Goal: Information Seeking & Learning: Learn about a topic

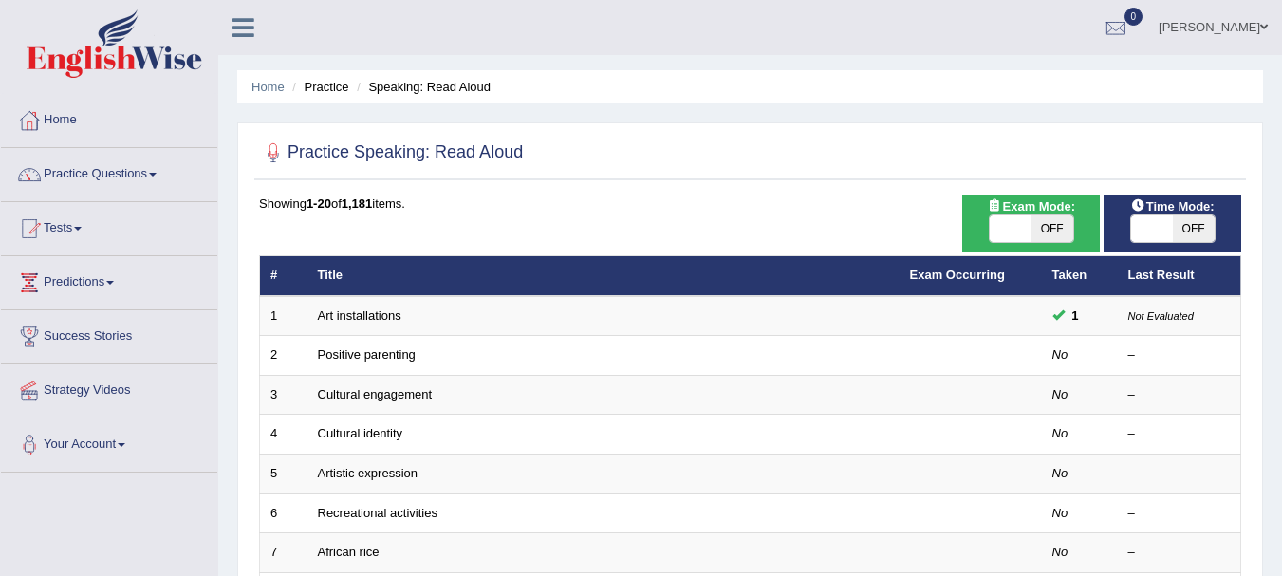
click at [1039, 210] on span "Exam Mode:" at bounding box center [1030, 206] width 102 height 20
click at [1038, 227] on span "OFF" at bounding box center [1053, 228] width 42 height 27
checkbox input "true"
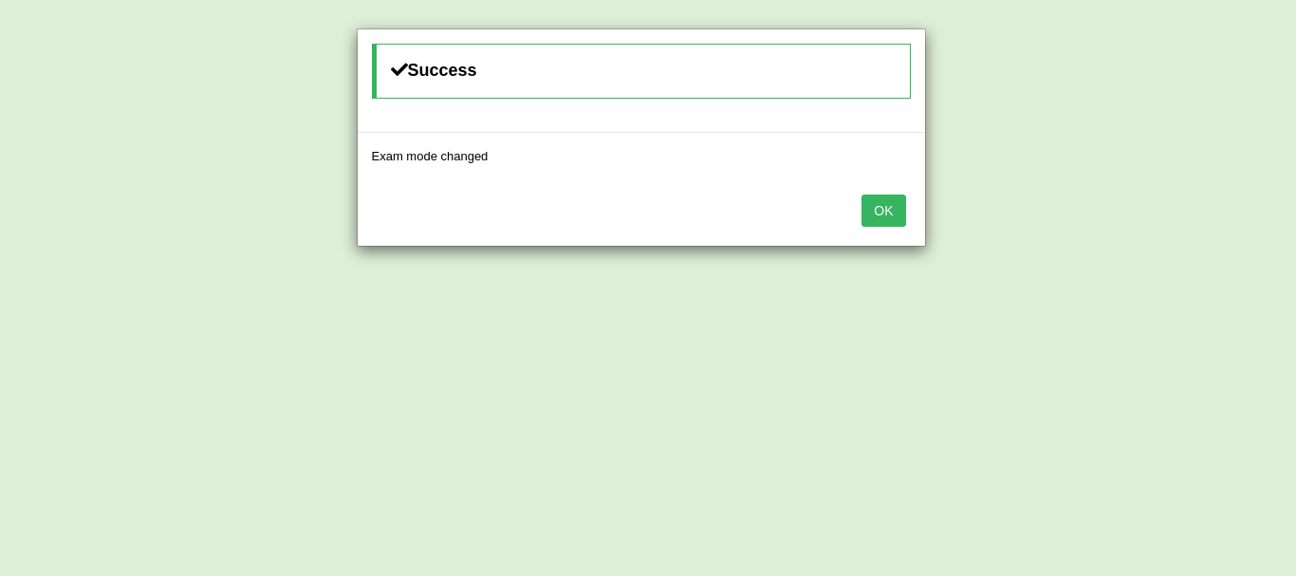
click at [882, 213] on button "OK" at bounding box center [884, 211] width 44 height 32
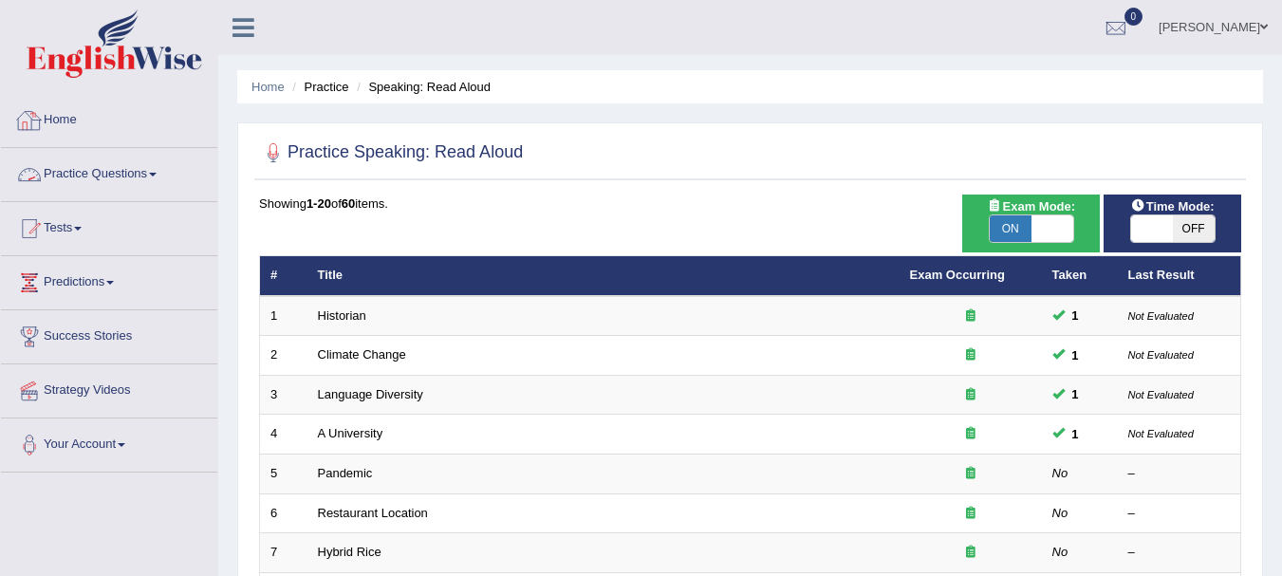
click at [121, 114] on link "Home" at bounding box center [109, 117] width 216 height 47
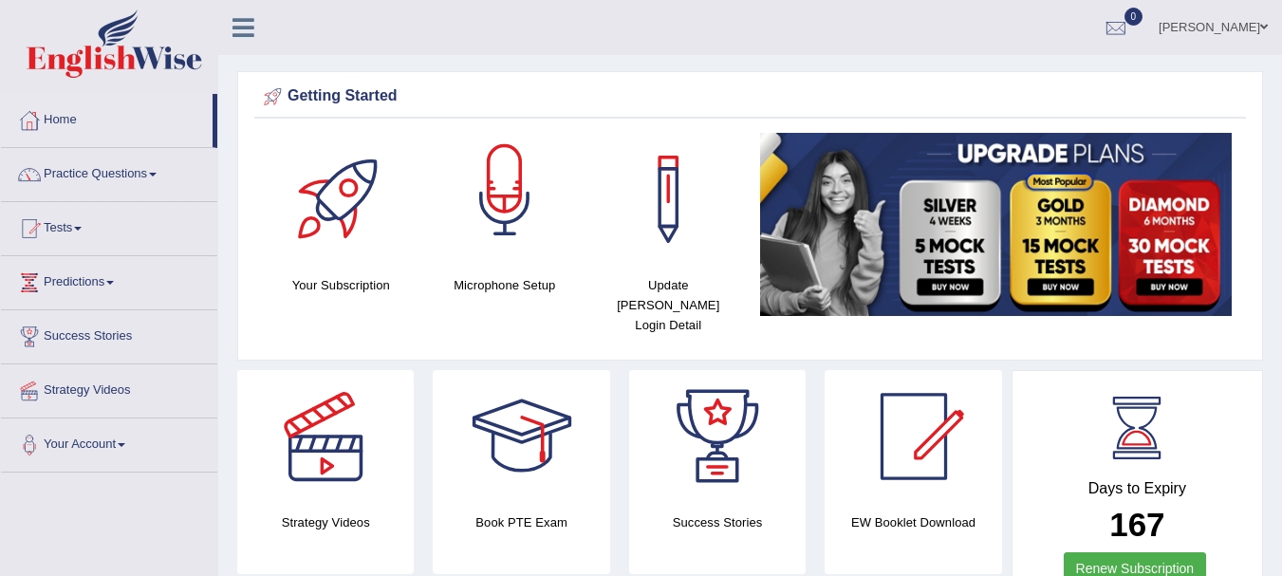
click at [528, 185] on div at bounding box center [504, 199] width 133 height 133
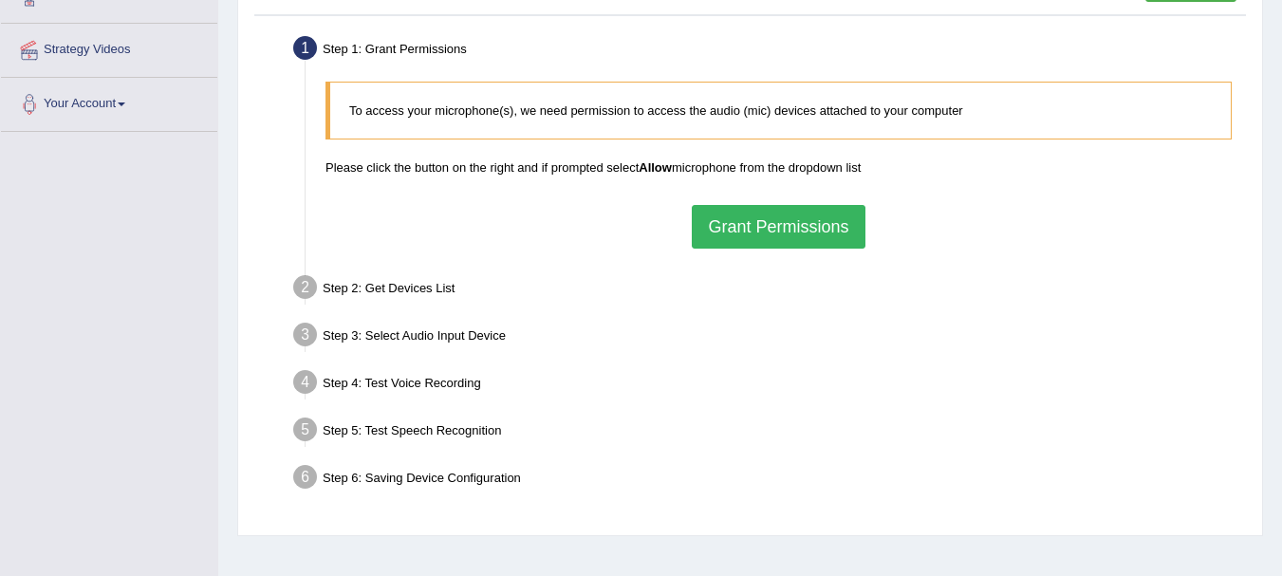
scroll to position [420, 0]
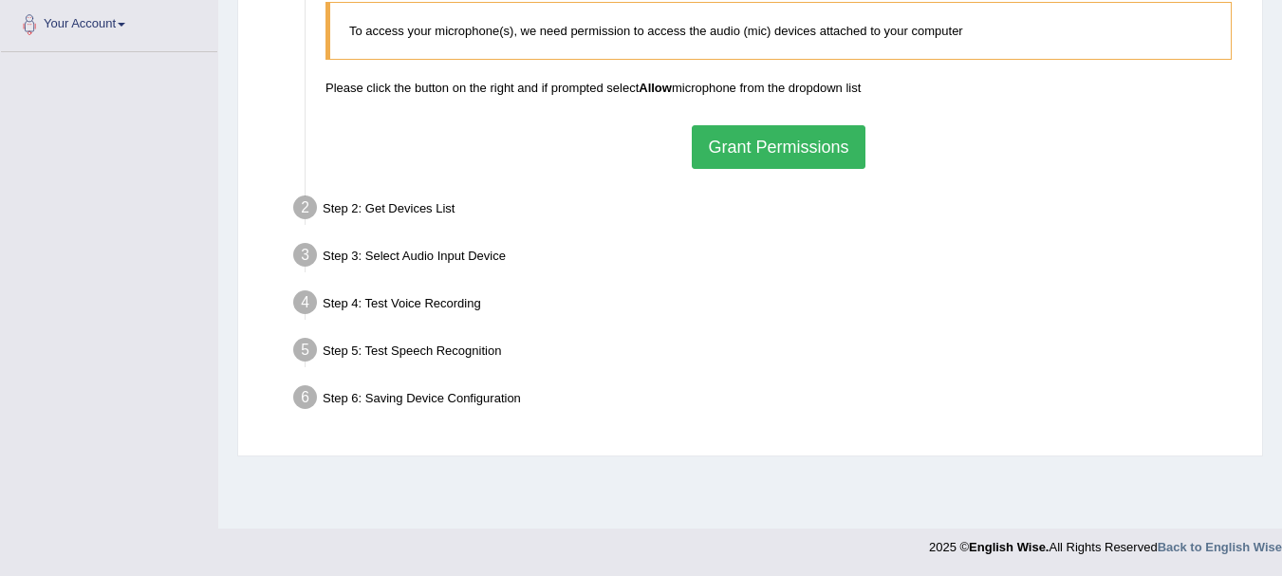
click at [779, 136] on button "Grant Permissions" at bounding box center [778, 147] width 173 height 44
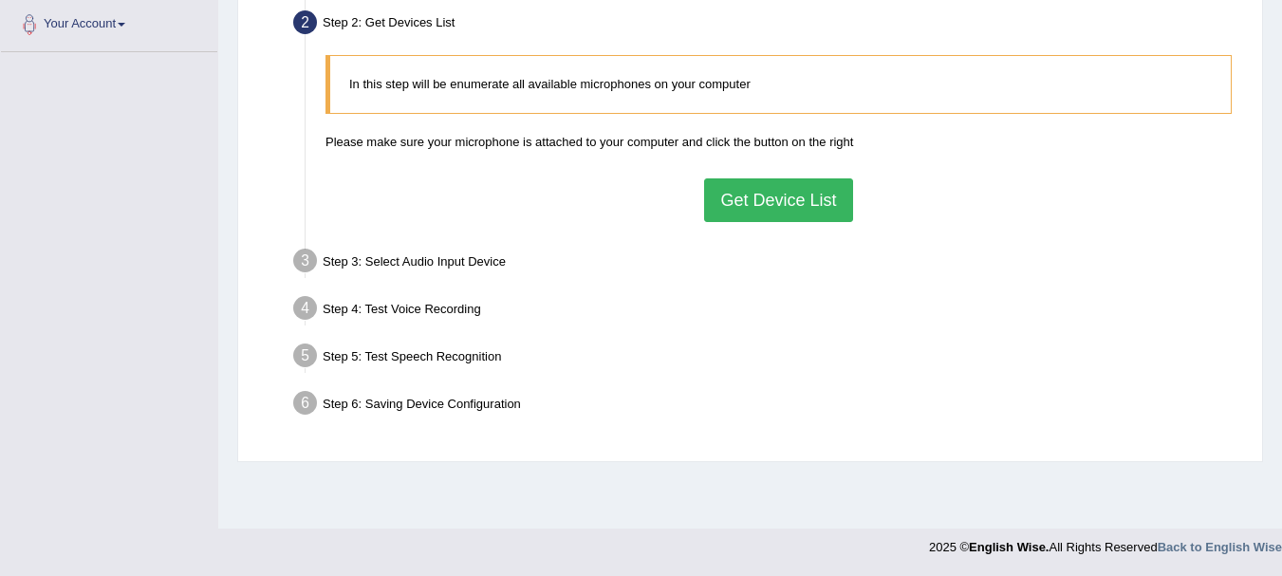
click at [755, 200] on button "Get Device List" at bounding box center [778, 200] width 148 height 44
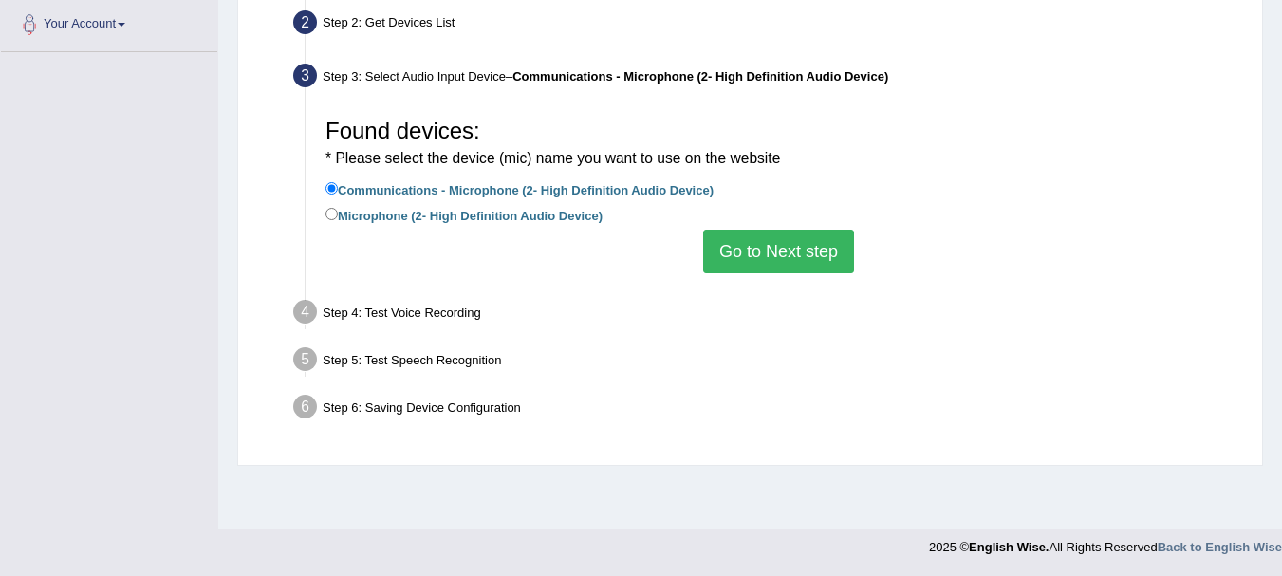
drag, startPoint x: 625, startPoint y: 216, endPoint x: 763, endPoint y: 267, distance: 146.5
click at [763, 267] on div "Found devices: * Please select the device (mic) name you want to use on the web…" at bounding box center [778, 191] width 925 height 183
click at [582, 219] on label "Microphone (2- High Definition Audio Device)" at bounding box center [464, 214] width 277 height 21
click at [338, 219] on input "Microphone (2- High Definition Audio Device)" at bounding box center [332, 214] width 12 height 12
radio input "true"
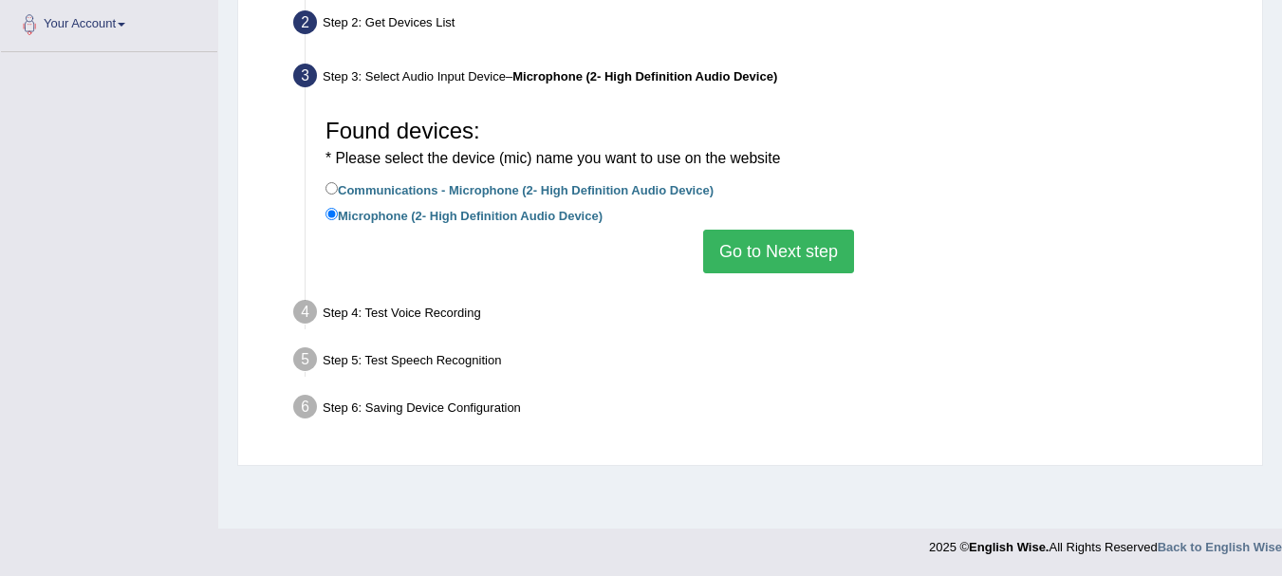
click at [750, 257] on button "Go to Next step" at bounding box center [778, 252] width 151 height 44
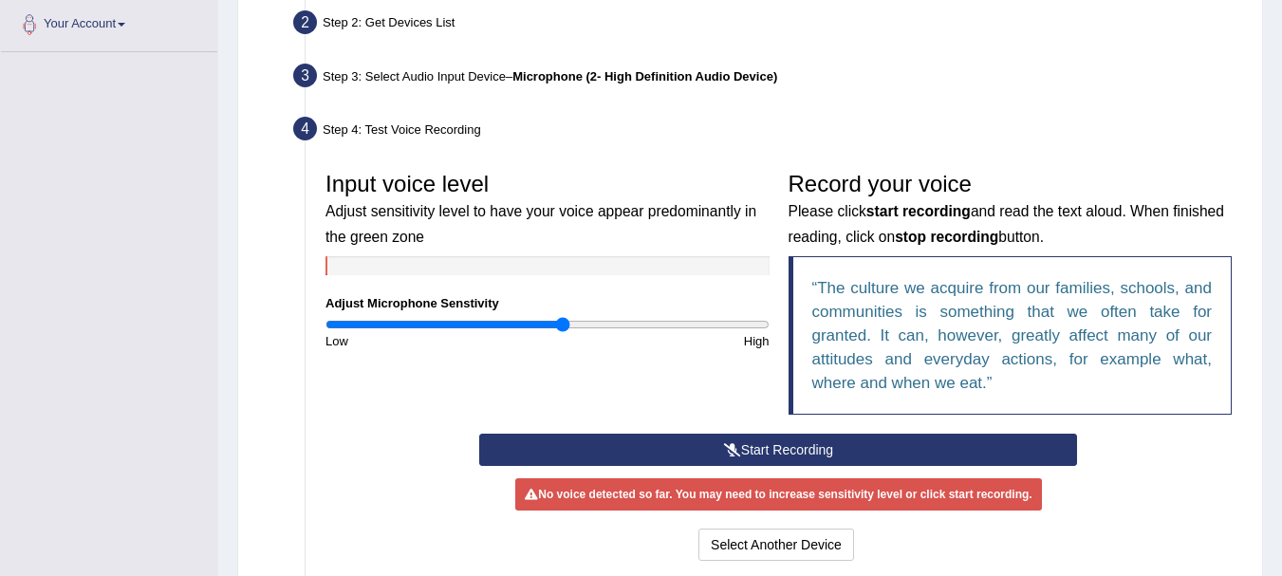
click at [725, 438] on button "Start Recording" at bounding box center [778, 450] width 598 height 32
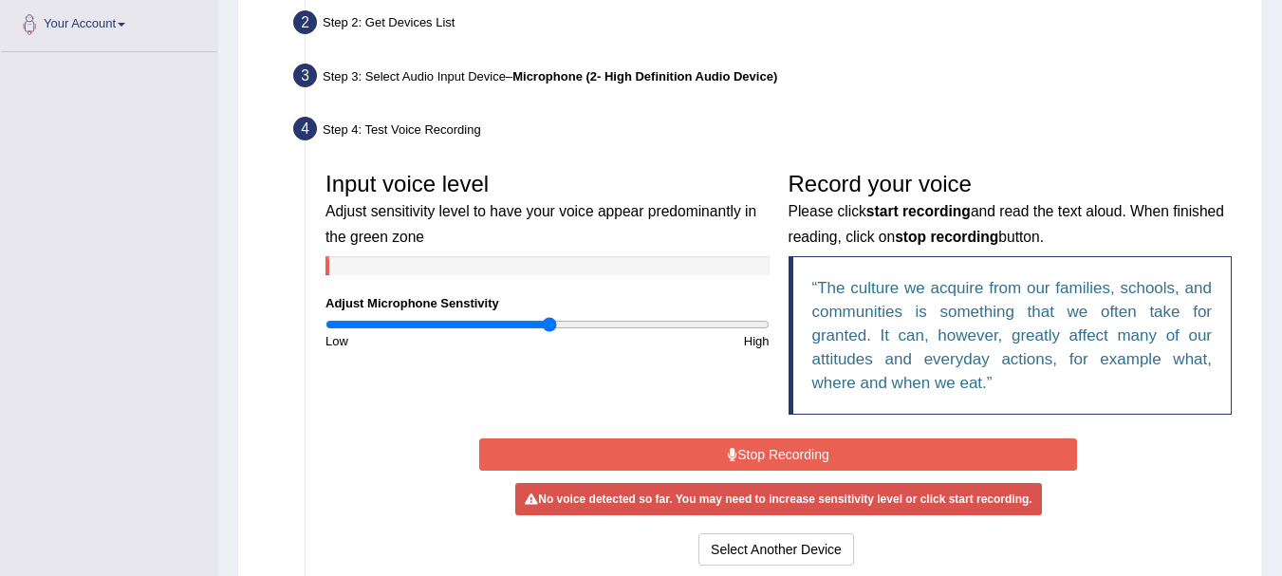
click at [550, 325] on input "range" at bounding box center [548, 324] width 444 height 15
click at [666, 455] on button "Stop Recording" at bounding box center [778, 454] width 598 height 32
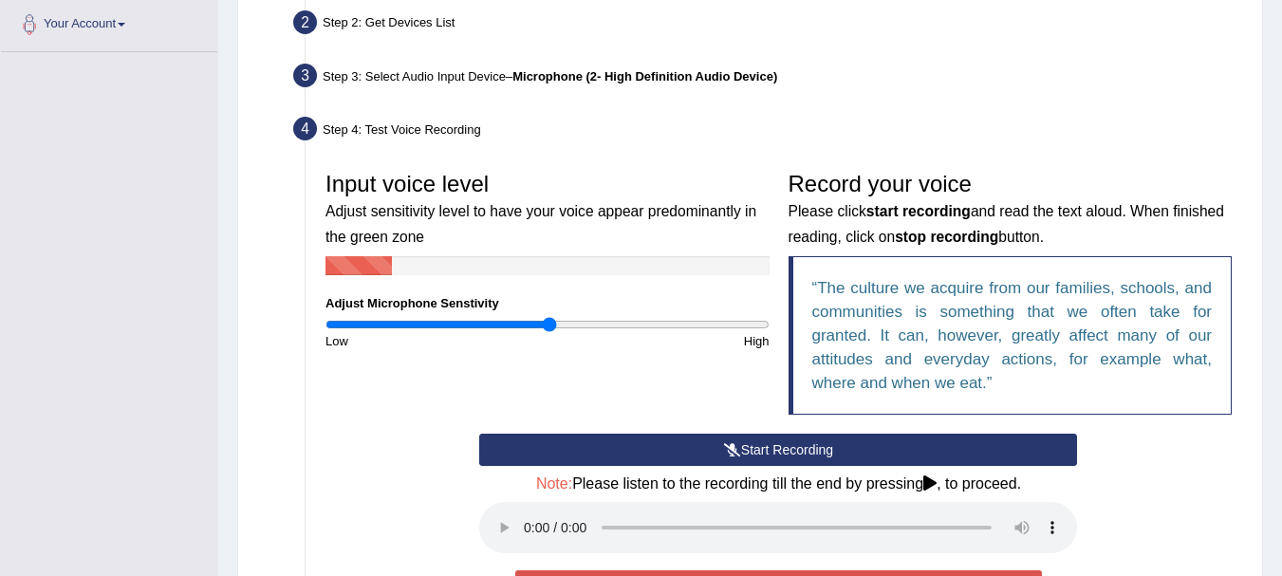
click at [666, 455] on button "Start Recording" at bounding box center [778, 450] width 598 height 32
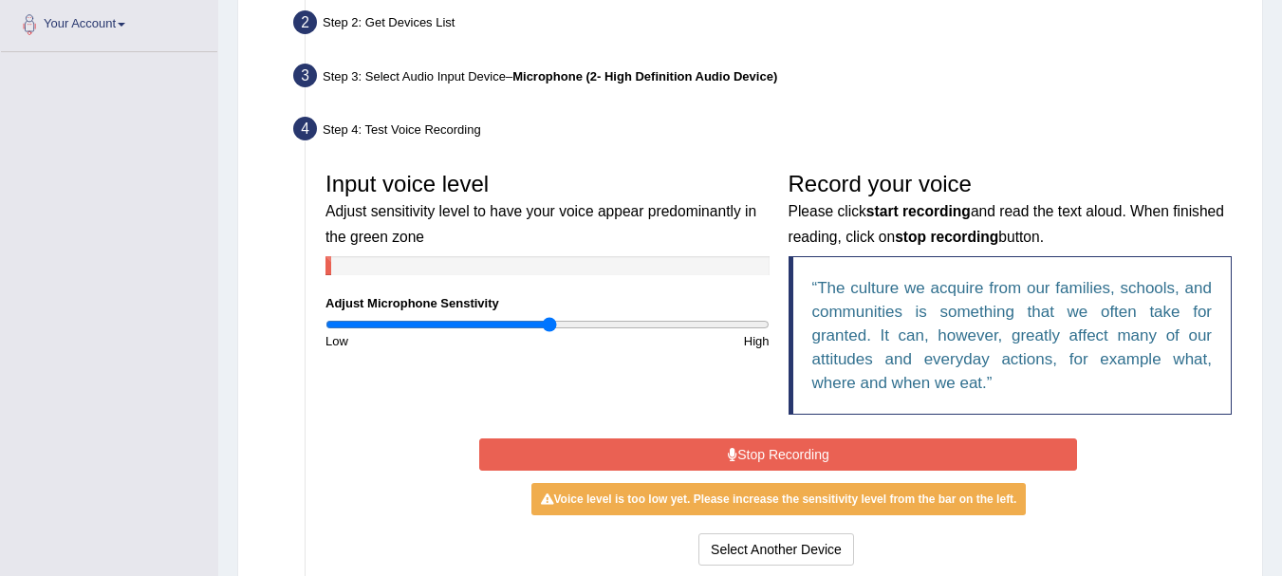
click at [607, 314] on div "Input voice level Adjust sensitivity level to have your voice appear predominan…" at bounding box center [547, 256] width 463 height 188
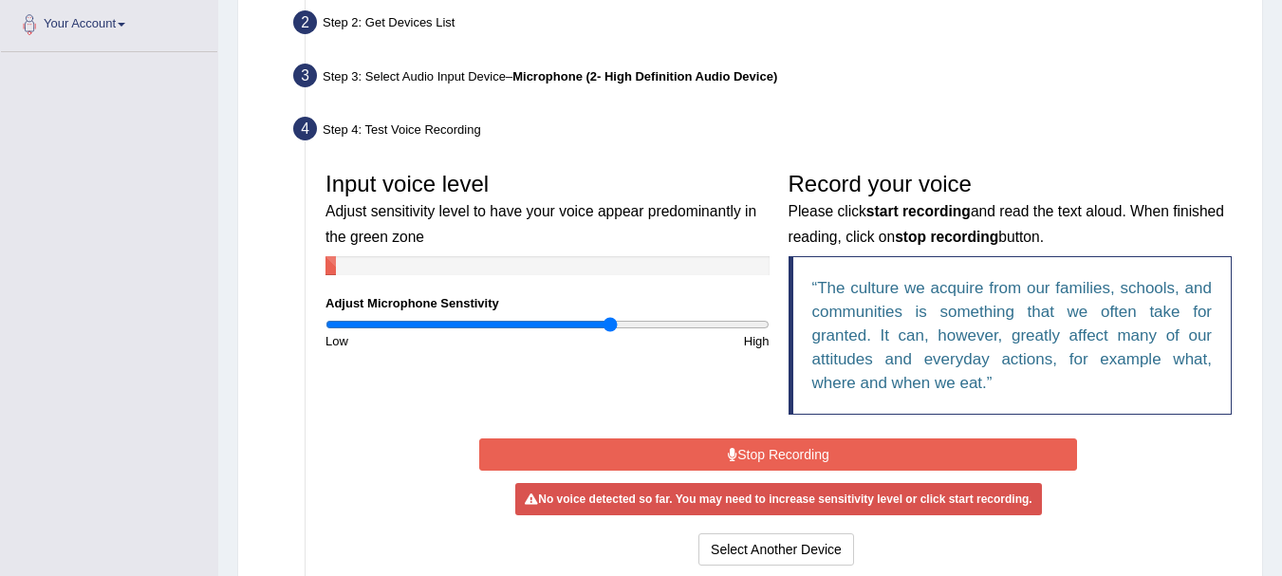
click at [612, 326] on input "range" at bounding box center [548, 324] width 444 height 15
click at [666, 454] on button "Stop Recording" at bounding box center [778, 454] width 598 height 32
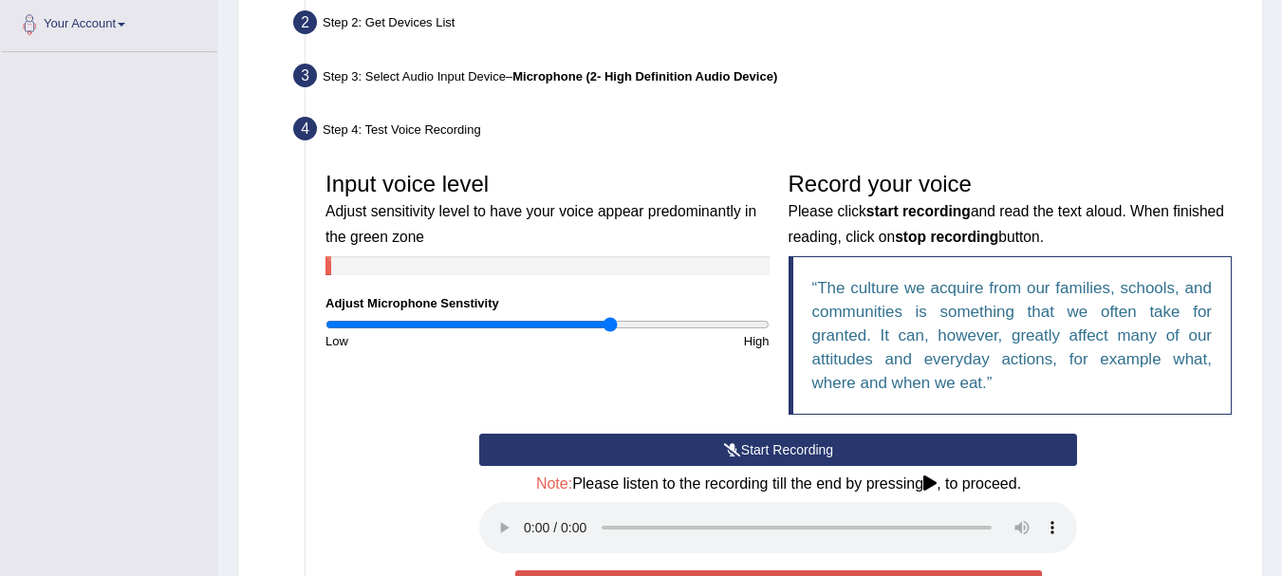
click at [666, 454] on button "Start Recording" at bounding box center [778, 450] width 598 height 32
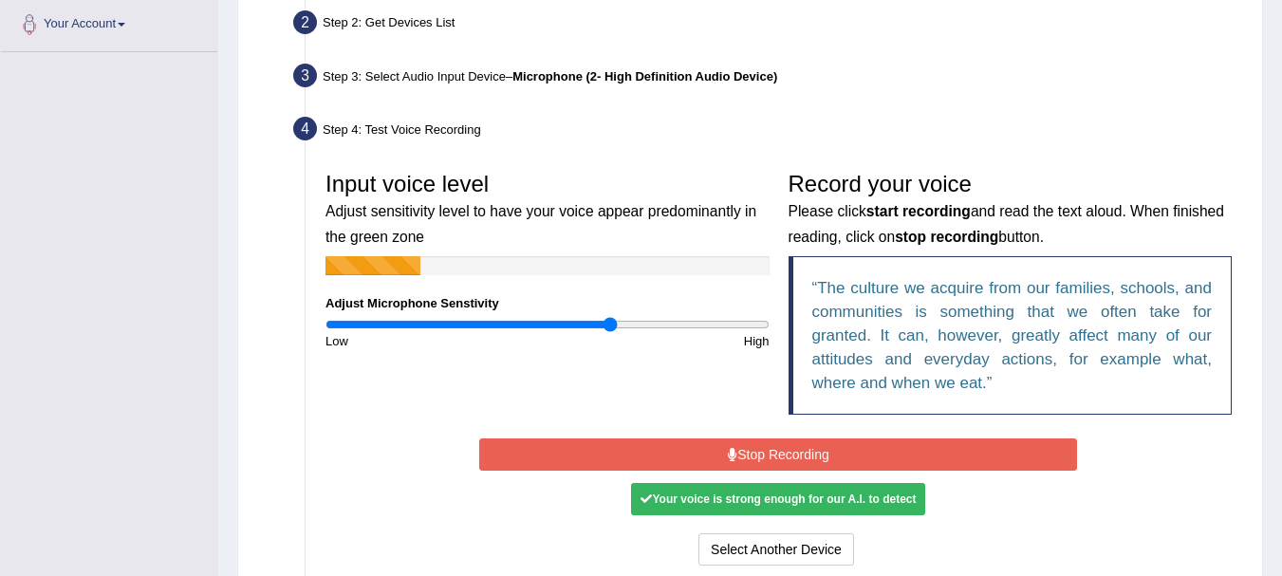
click at [851, 455] on button "Stop Recording" at bounding box center [778, 454] width 598 height 32
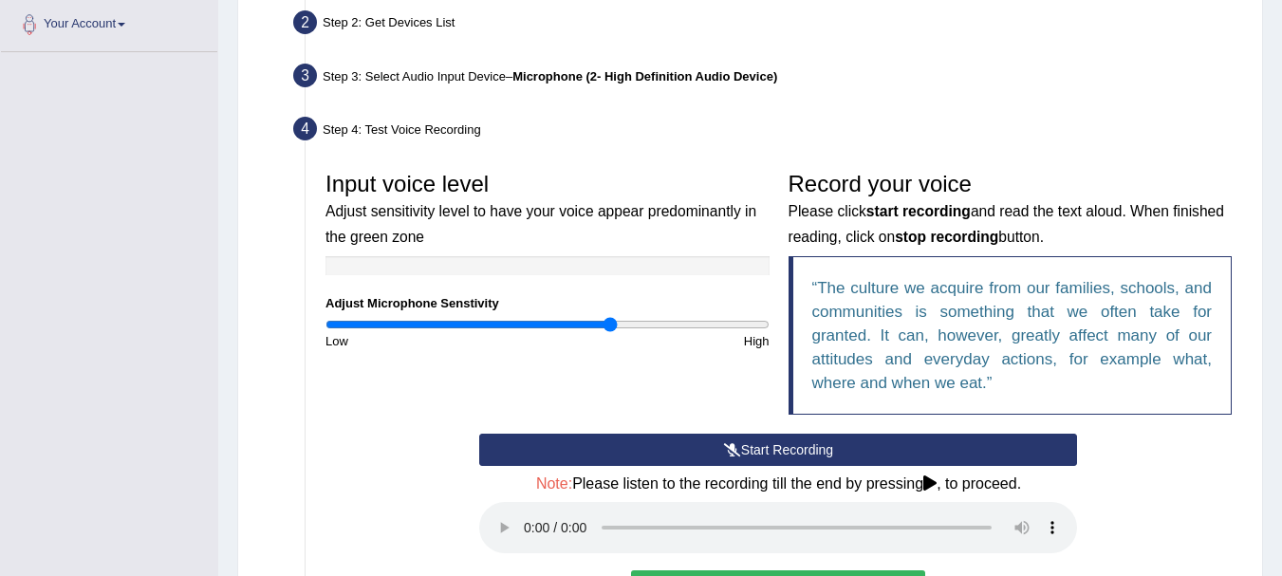
click at [690, 449] on button "Start Recording" at bounding box center [778, 450] width 598 height 32
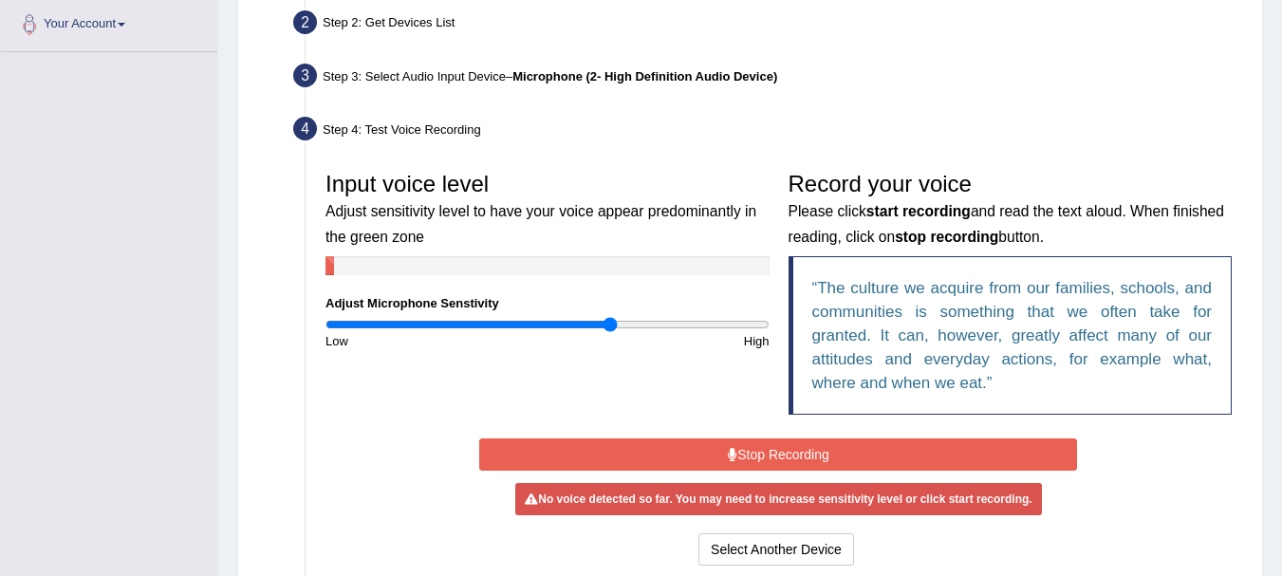
click at [690, 448] on button "Stop Recording" at bounding box center [778, 454] width 598 height 32
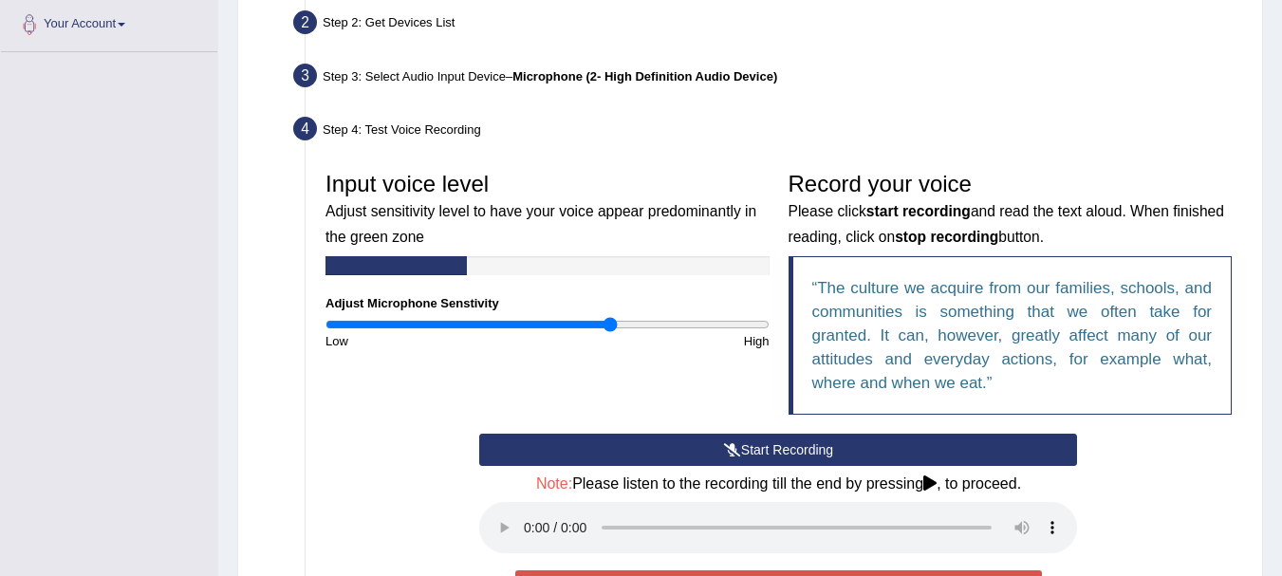
click at [690, 448] on button "Start Recording" at bounding box center [778, 450] width 598 height 32
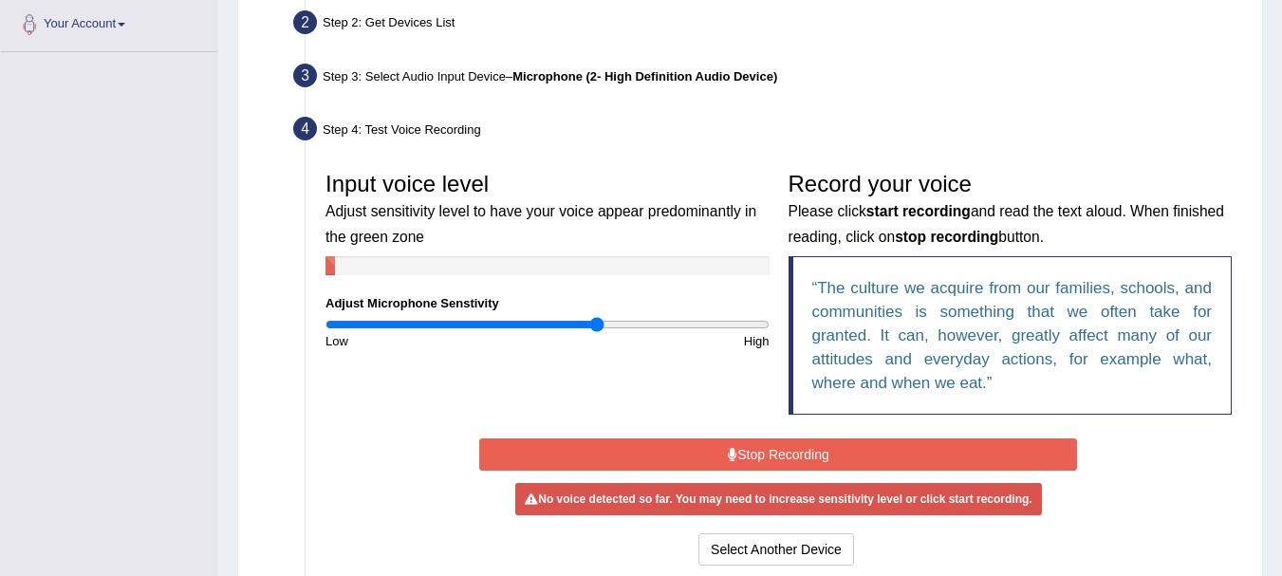
type input "1.24"
click at [598, 321] on input "range" at bounding box center [548, 324] width 444 height 15
click at [657, 454] on button "Stop Recording" at bounding box center [778, 454] width 598 height 32
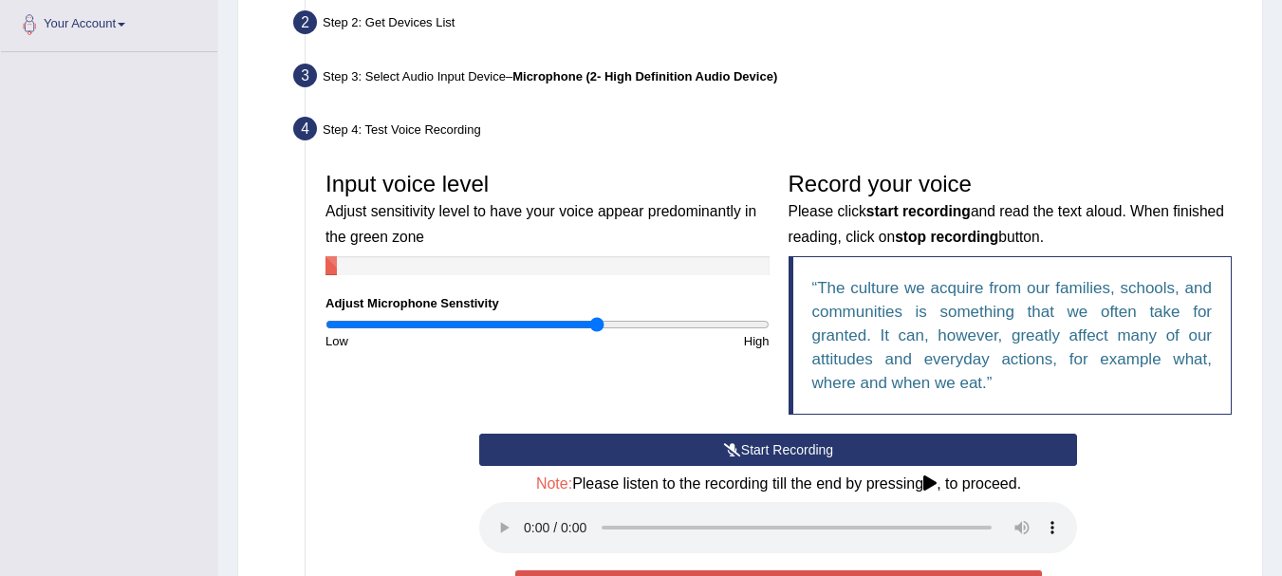
click at [658, 455] on button "Start Recording" at bounding box center [778, 450] width 598 height 32
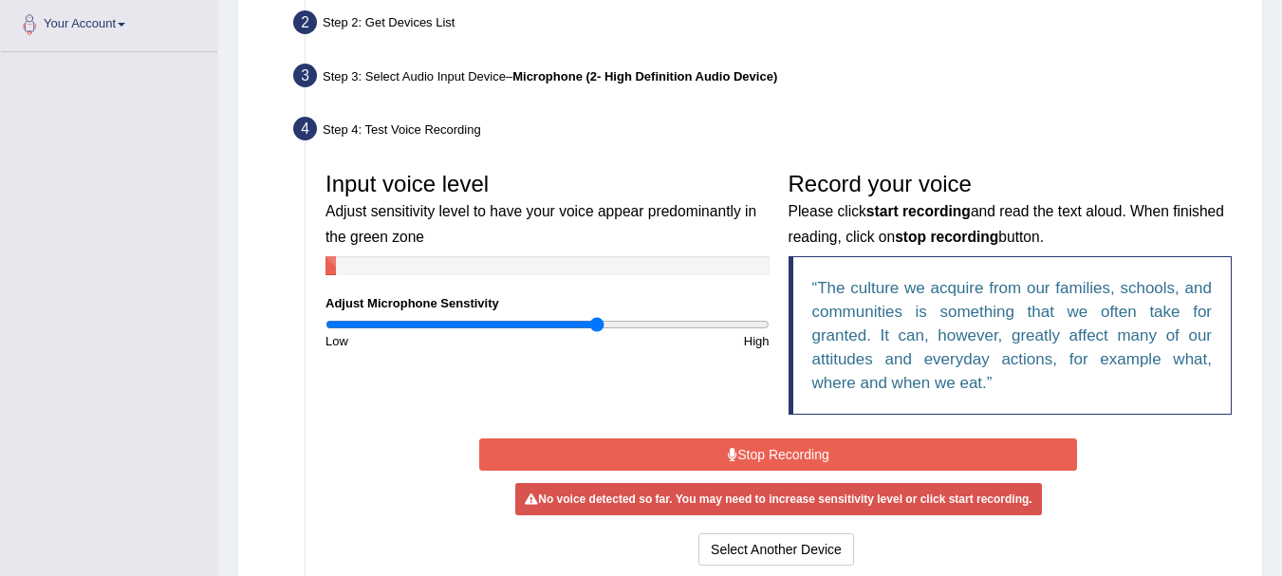
click at [658, 455] on button "Stop Recording" at bounding box center [778, 454] width 598 height 32
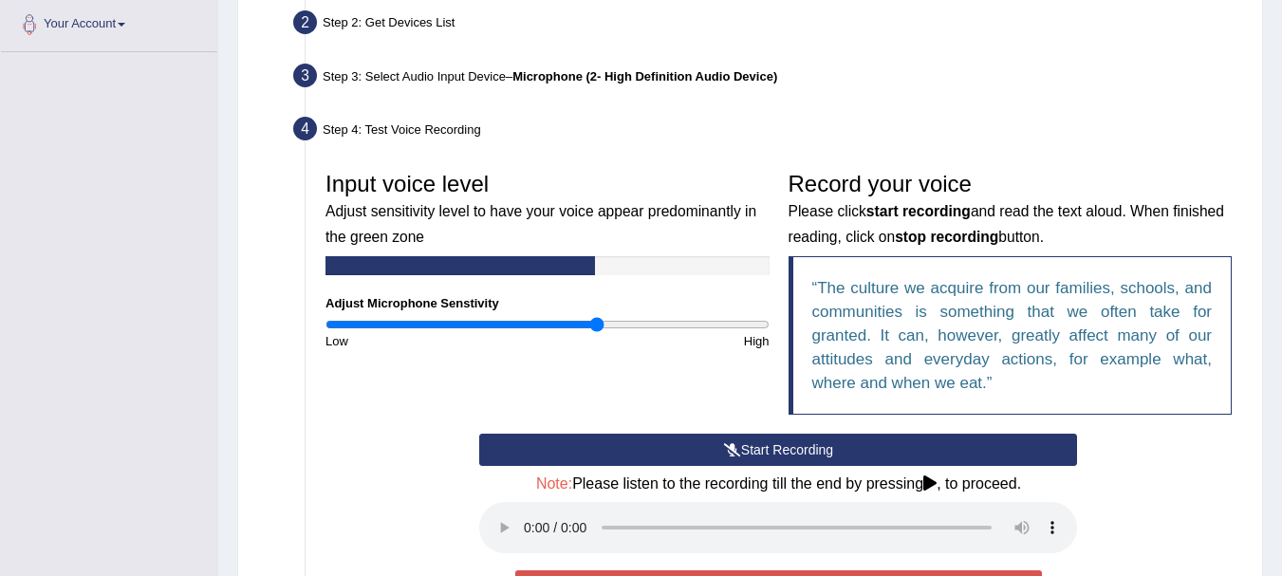
click at [658, 455] on button "Start Recording" at bounding box center [778, 450] width 598 height 32
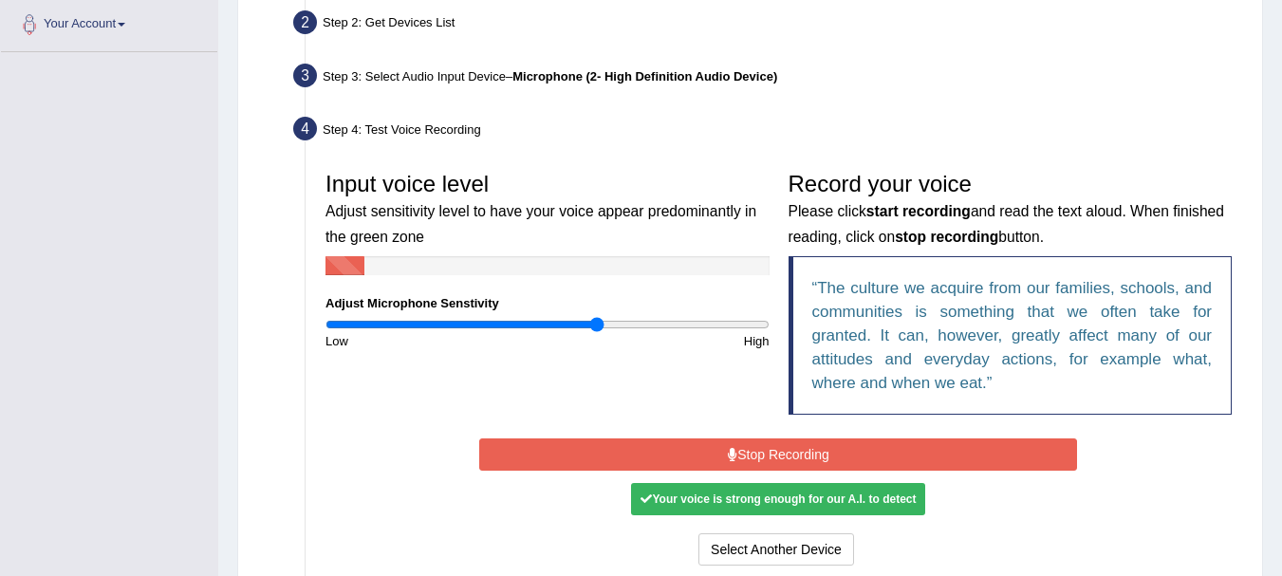
click at [1035, 459] on button "Stop Recording" at bounding box center [778, 454] width 598 height 32
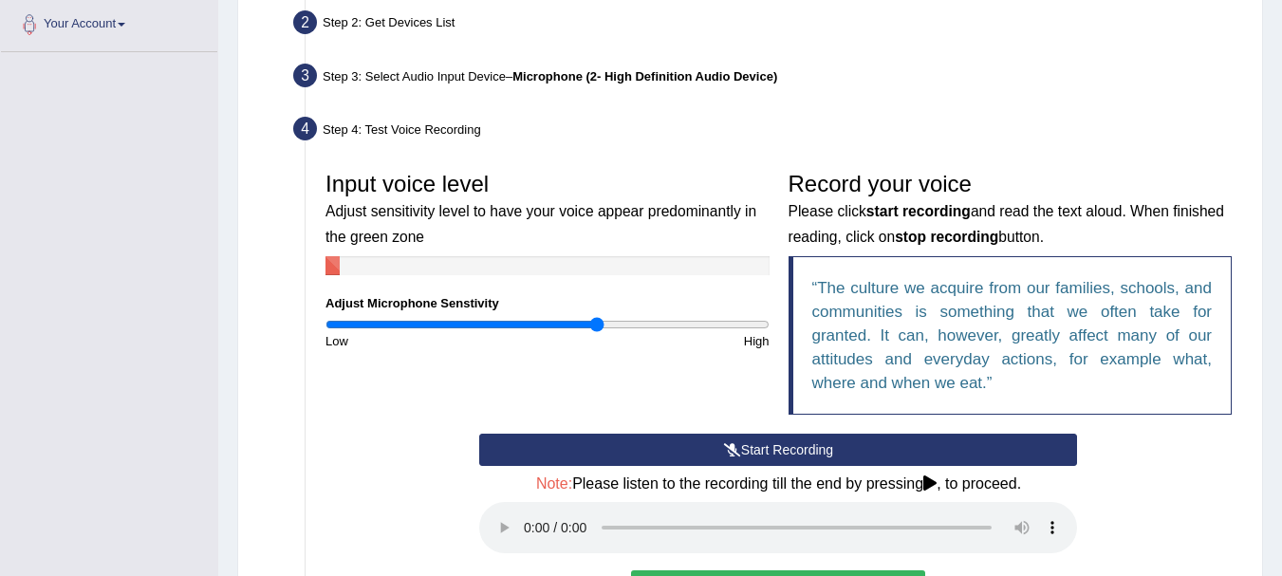
scroll to position [710, 0]
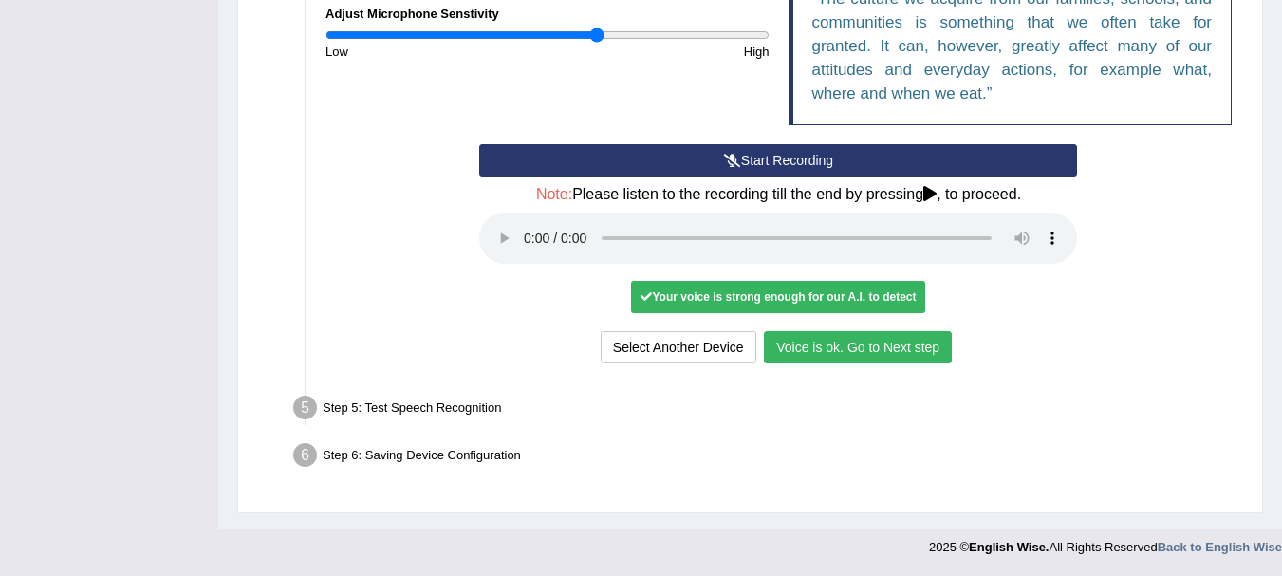
click at [854, 345] on button "Voice is ok. Go to Next step" at bounding box center [858, 347] width 188 height 32
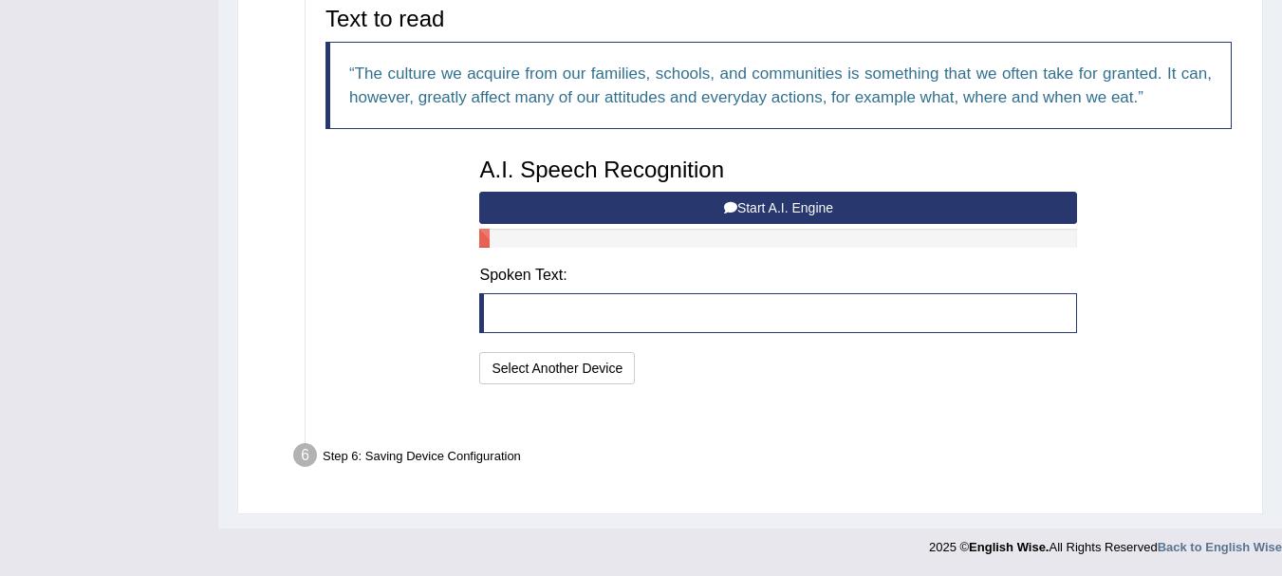
scroll to position [611, 0]
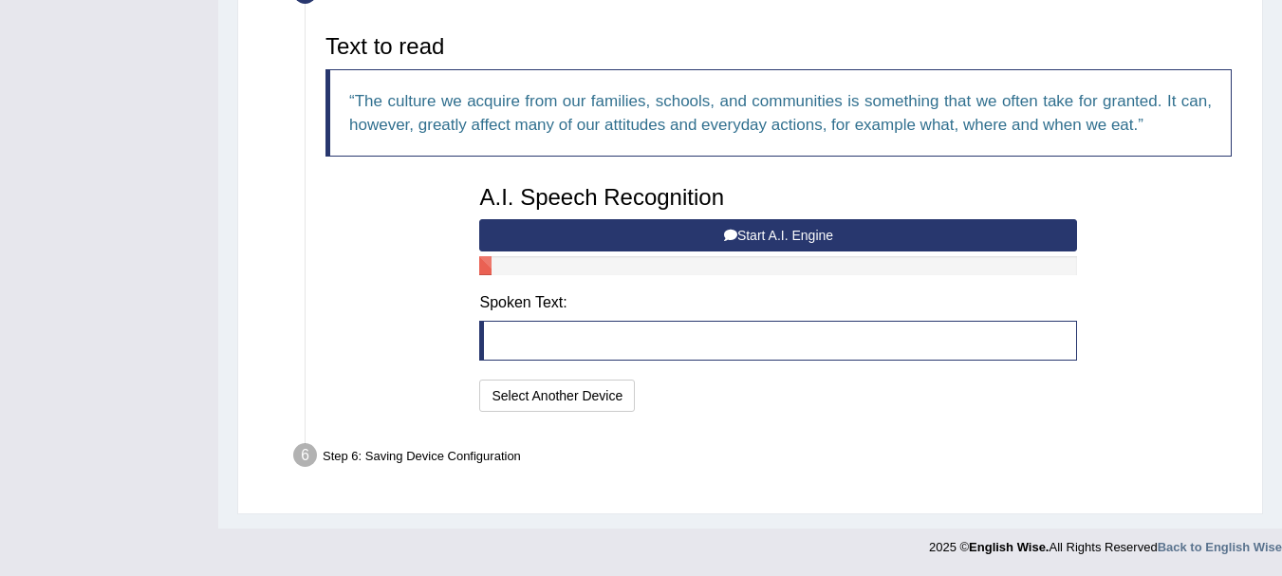
click at [776, 230] on button "Start A.I. Engine" at bounding box center [778, 235] width 598 height 32
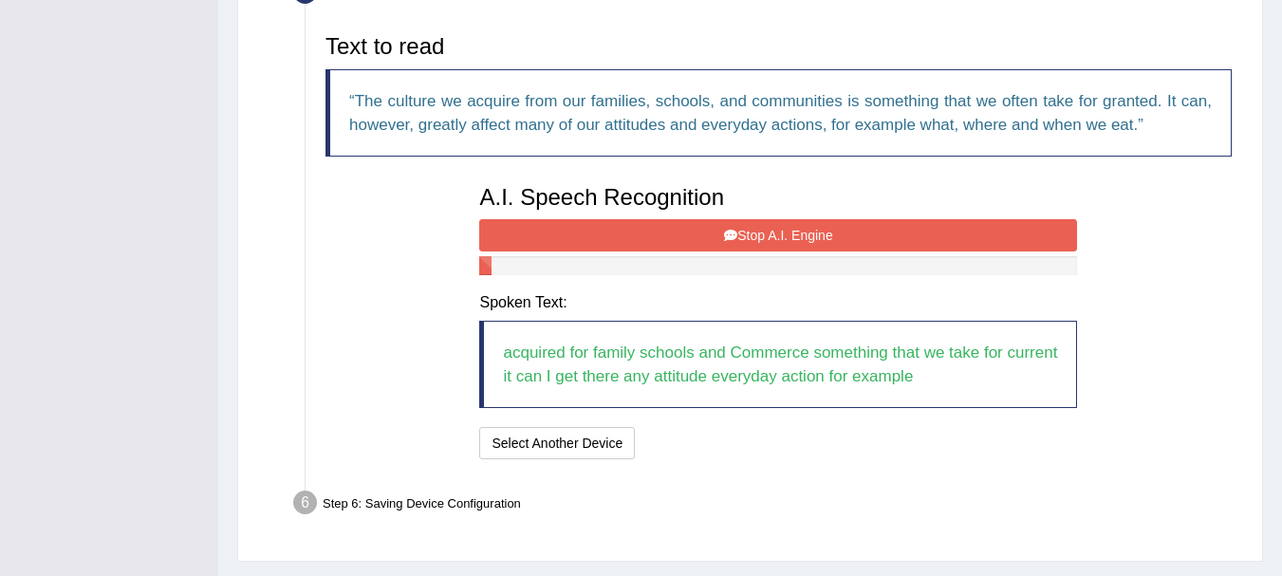
click at [1023, 219] on button "Stop A.I. Engine" at bounding box center [778, 235] width 598 height 32
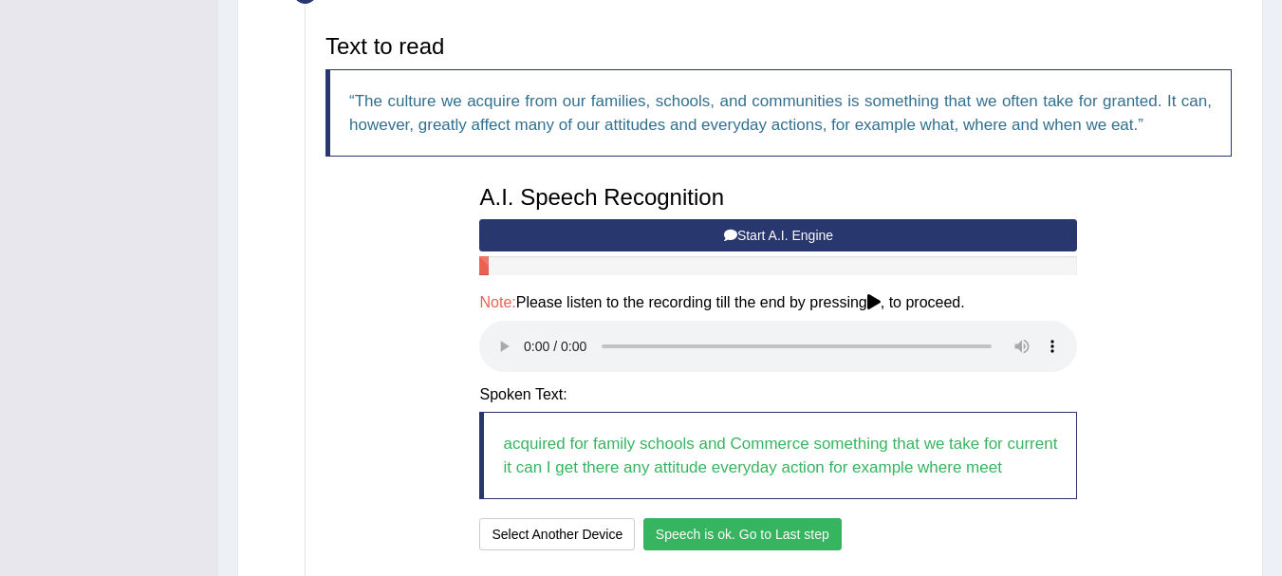
click at [767, 543] on button "Speech is ok. Go to Last step" at bounding box center [742, 534] width 198 height 32
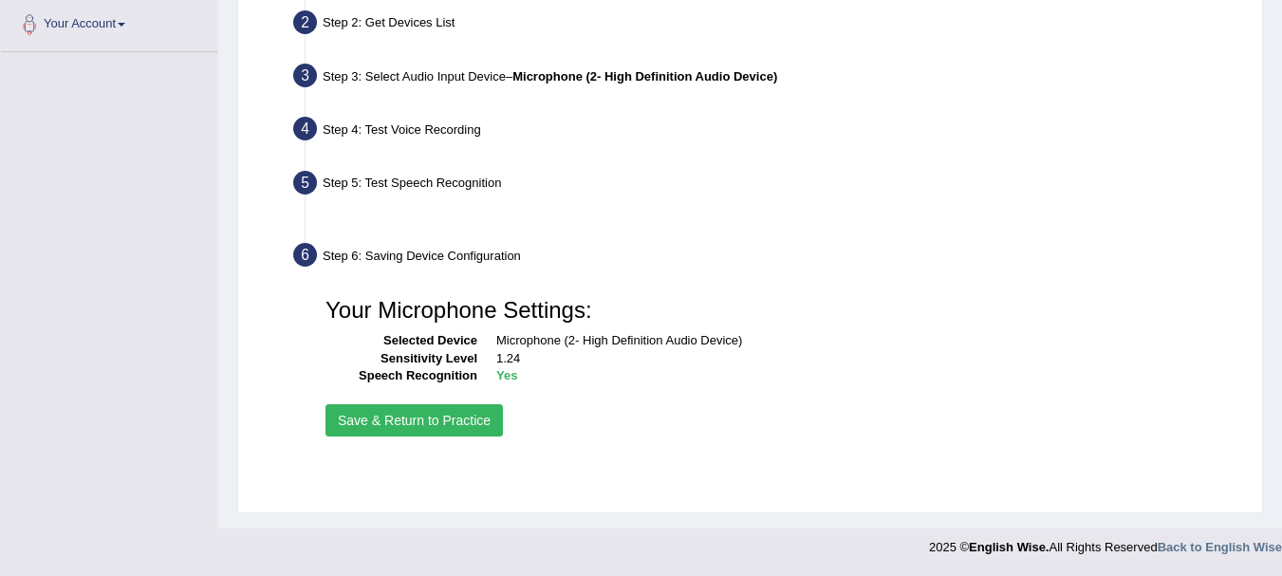
scroll to position [420, 0]
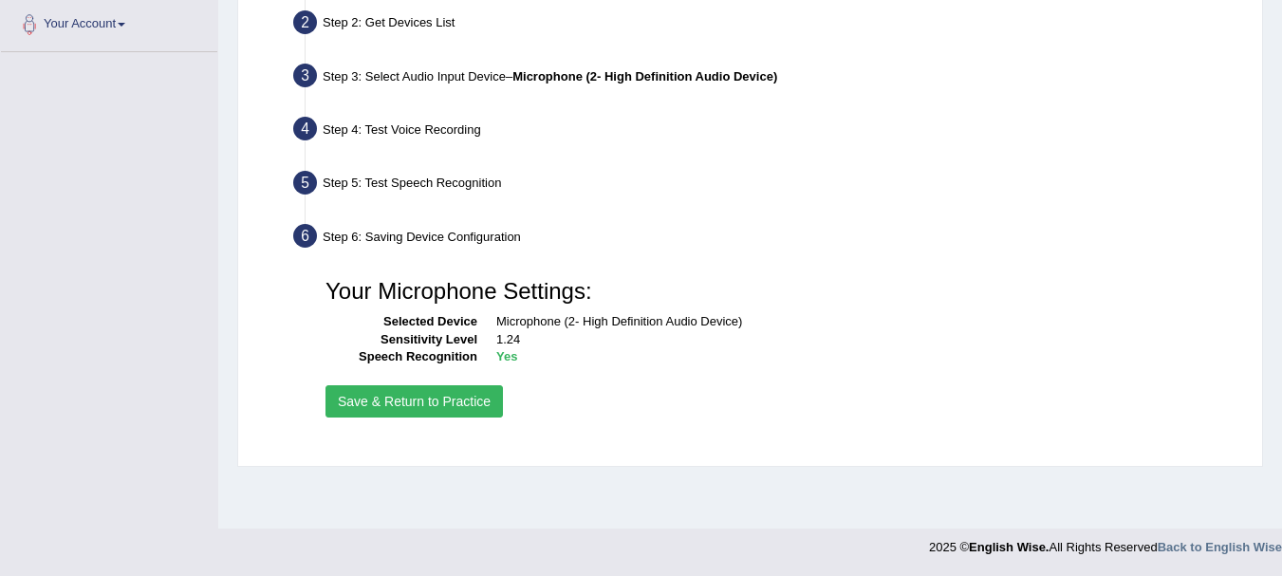
click at [429, 401] on button "Save & Return to Practice" at bounding box center [414, 401] width 177 height 32
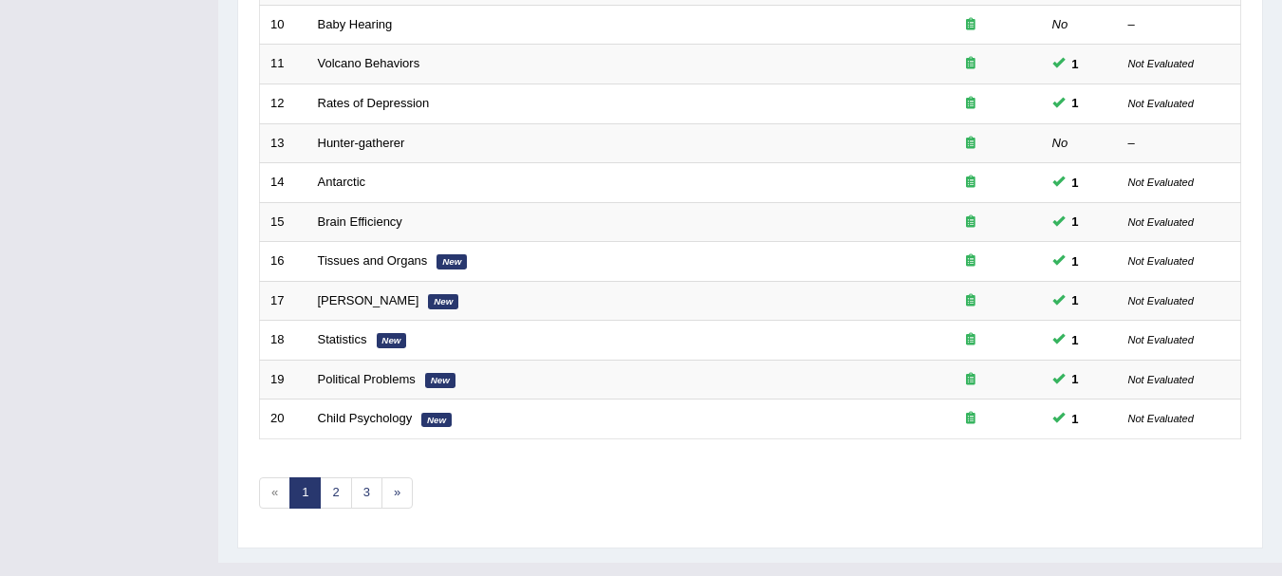
scroll to position [679, 0]
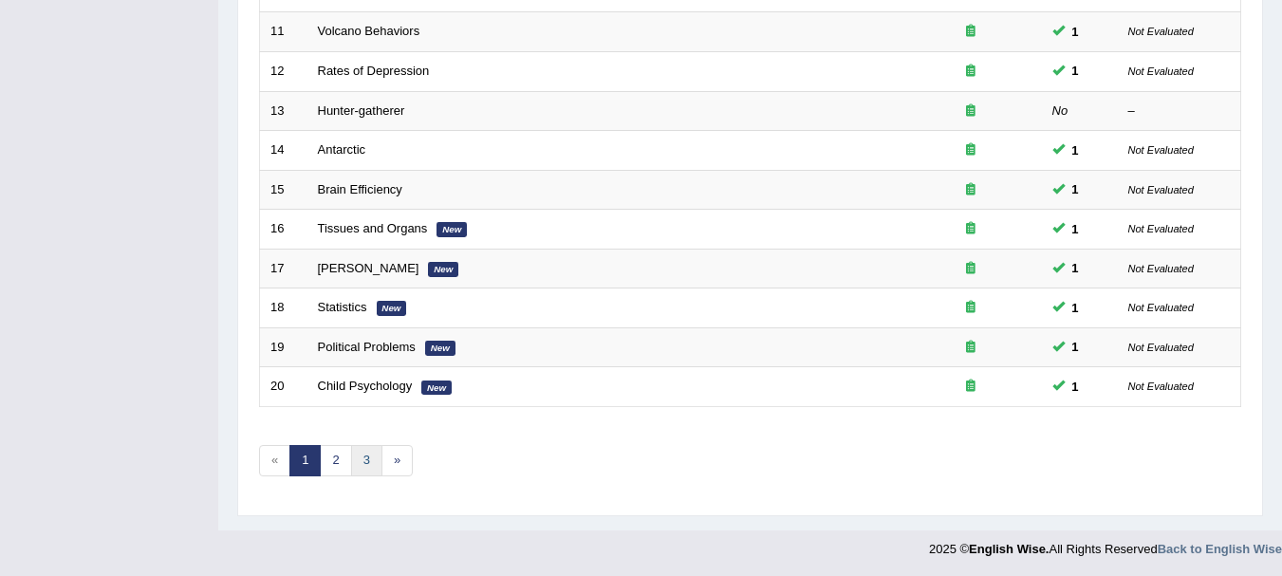
click at [362, 471] on link "3" at bounding box center [366, 460] width 31 height 31
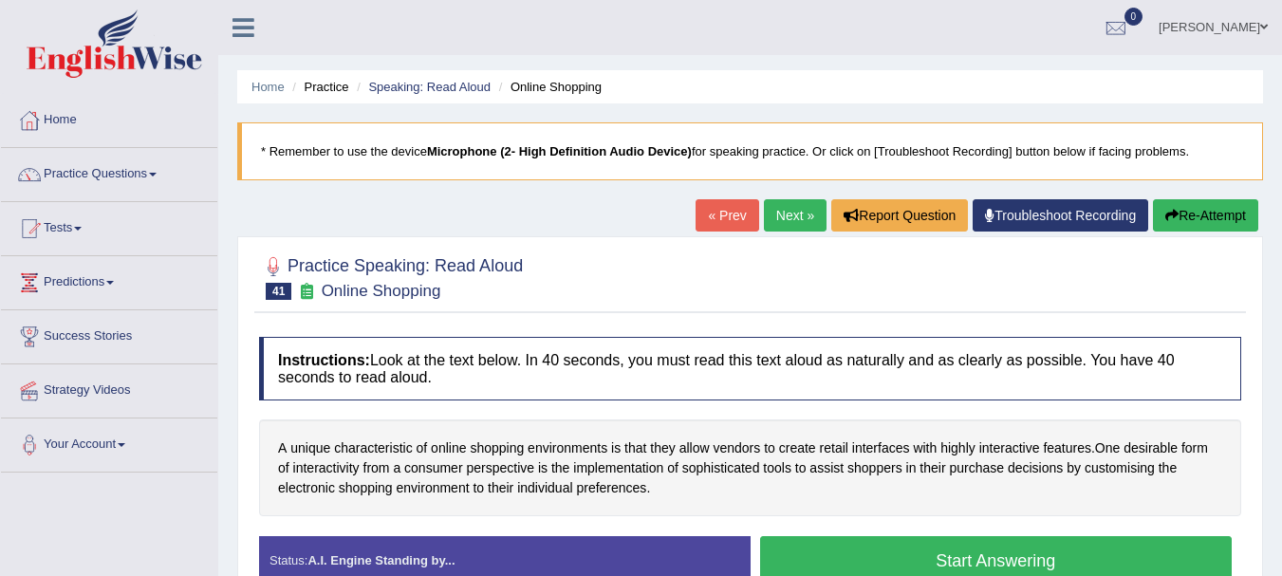
scroll to position [420, 0]
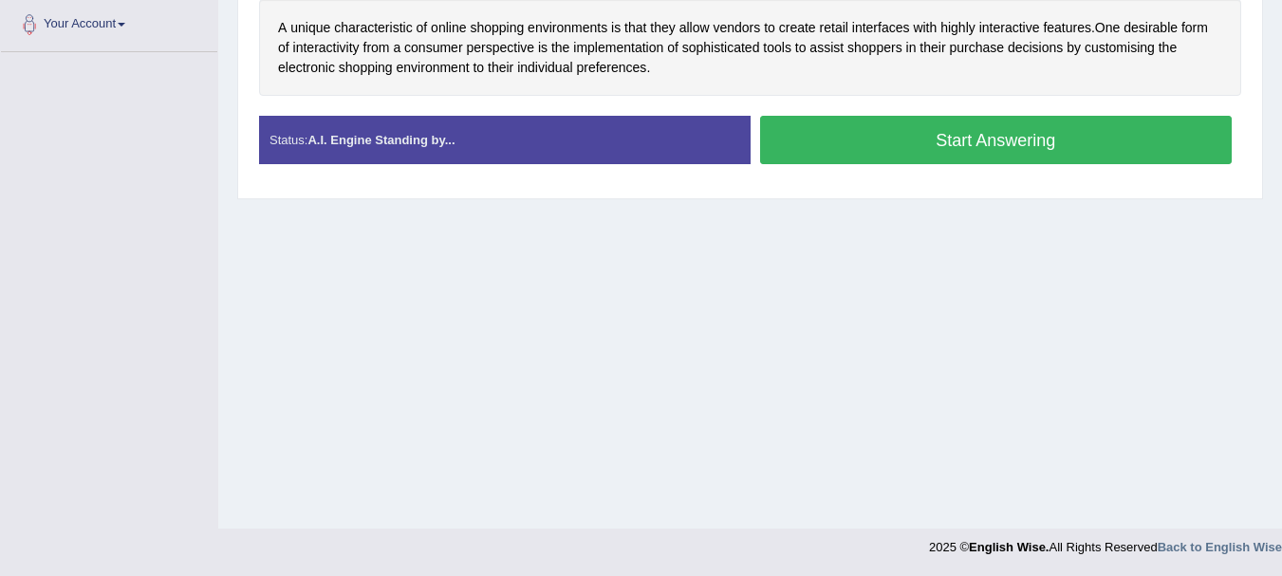
click at [792, 130] on button "Start Answering" at bounding box center [996, 140] width 473 height 48
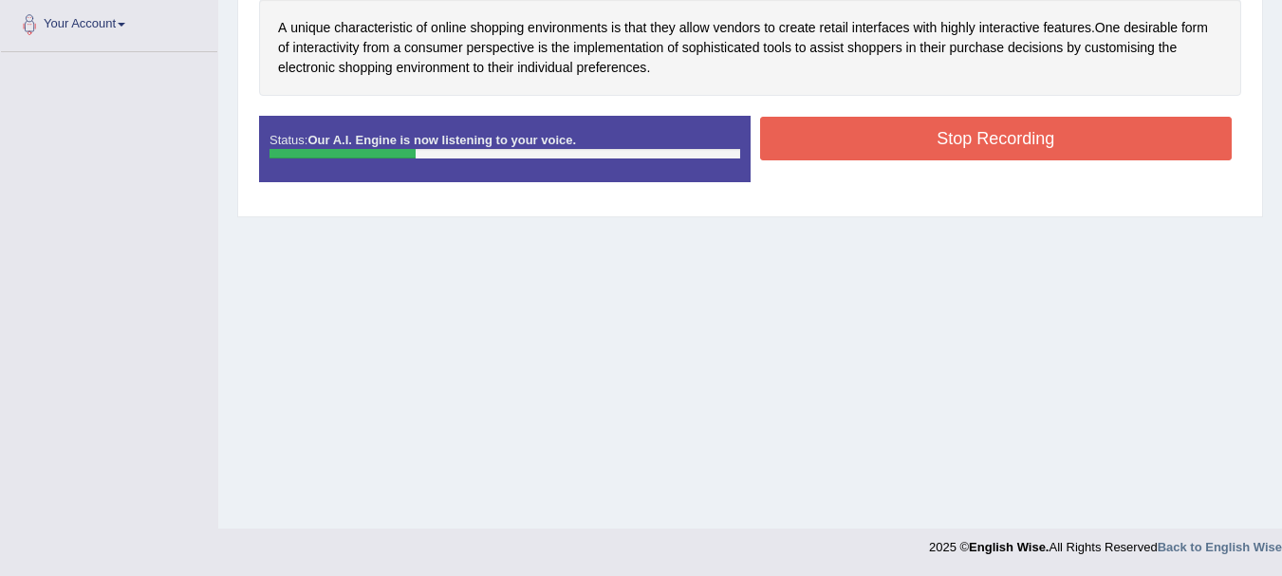
click at [859, 141] on button "Stop Recording" at bounding box center [996, 139] width 473 height 44
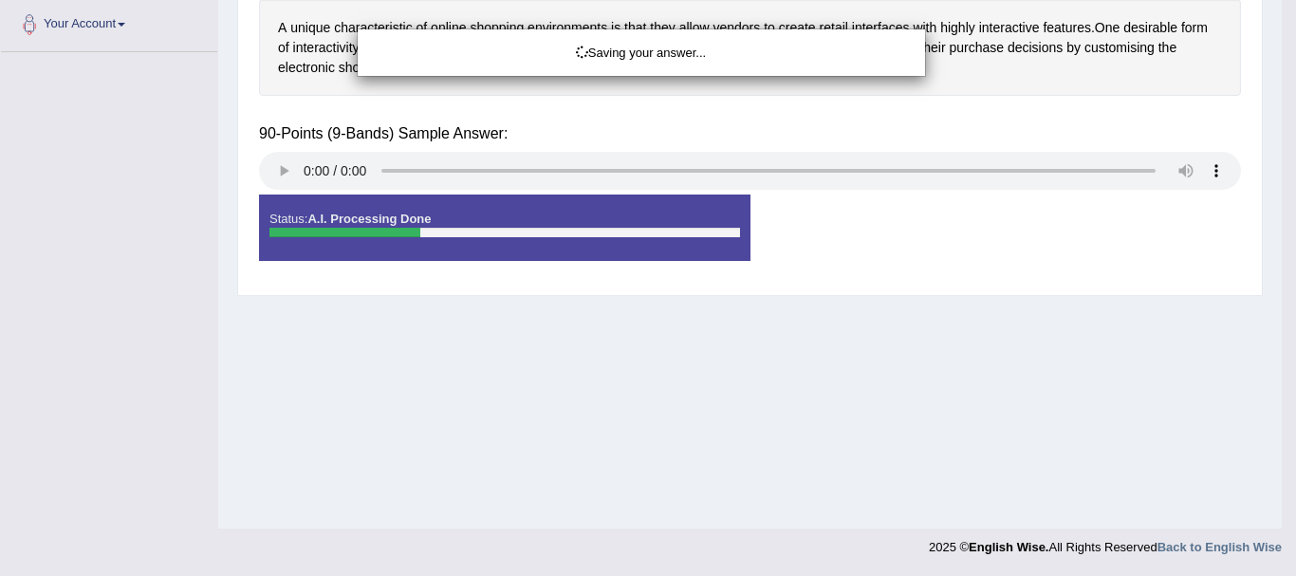
click at [288, 165] on div "Saving your answer..." at bounding box center [648, 288] width 1296 height 576
click at [275, 170] on div "Saving your answer..." at bounding box center [648, 288] width 1296 height 576
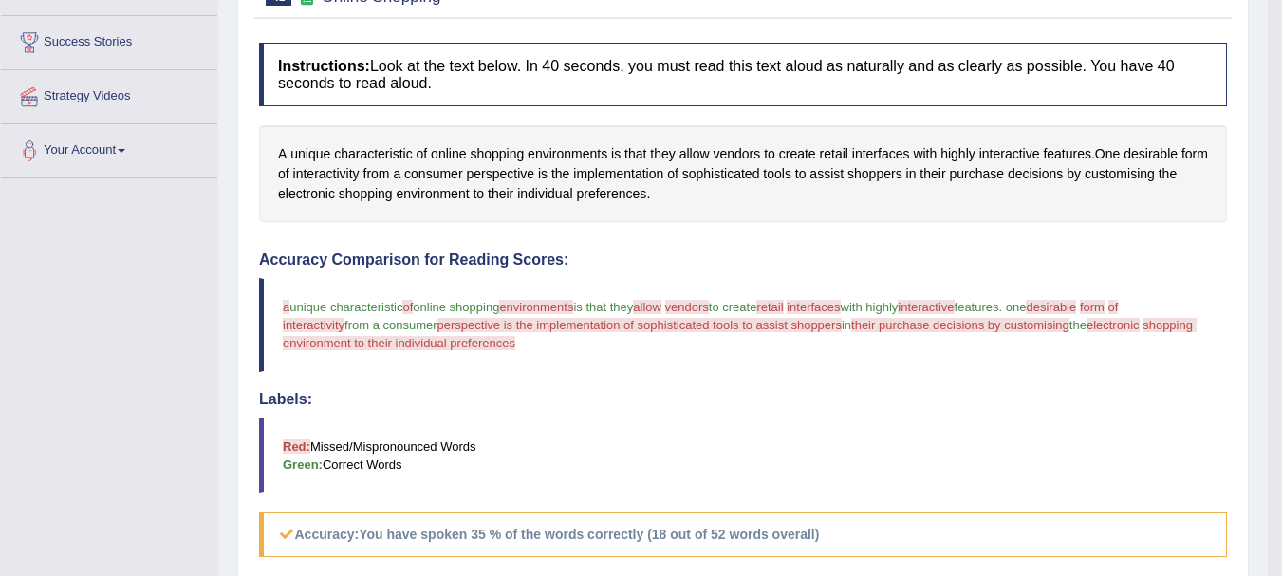
scroll to position [0, 0]
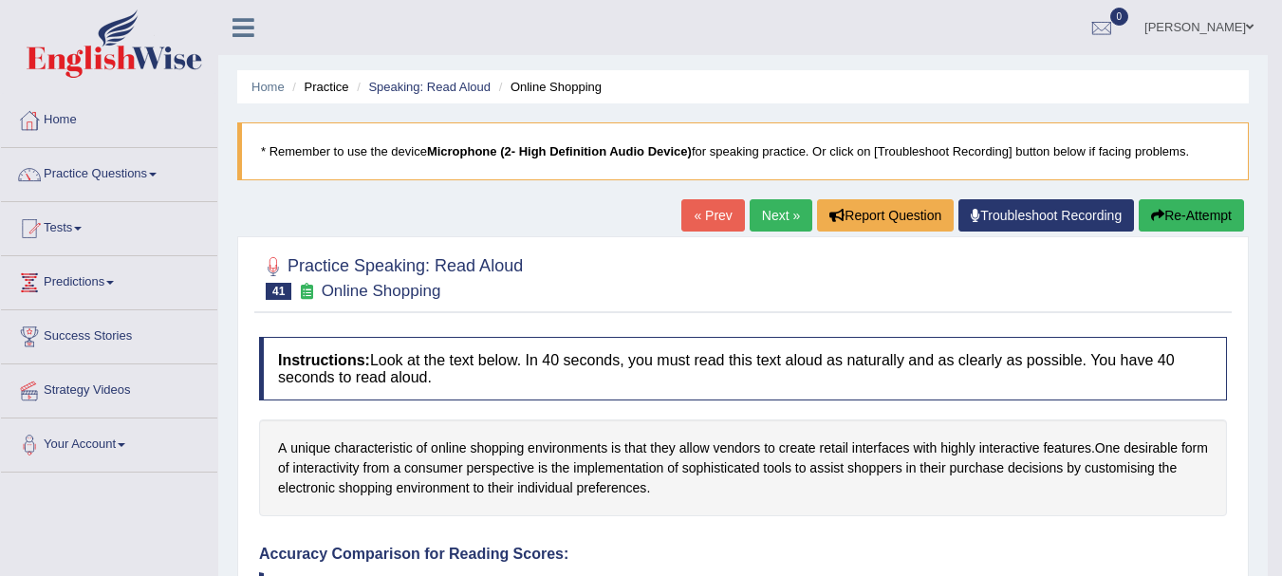
click at [757, 225] on link "Next »" at bounding box center [781, 215] width 63 height 32
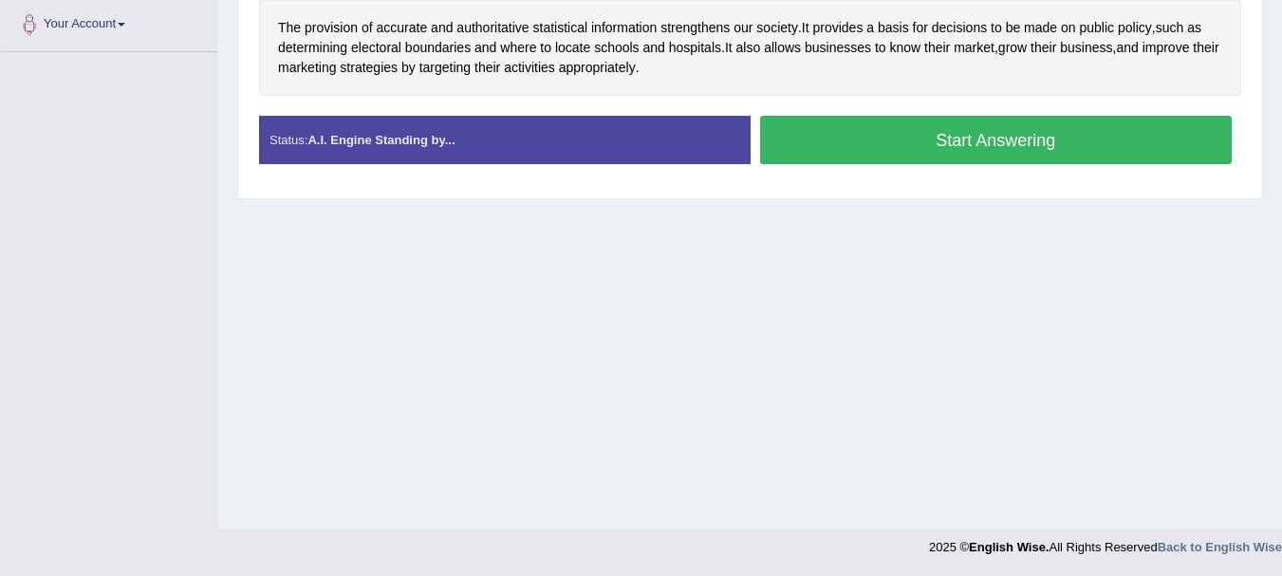
click at [778, 134] on button "Start Answering" at bounding box center [996, 140] width 473 height 48
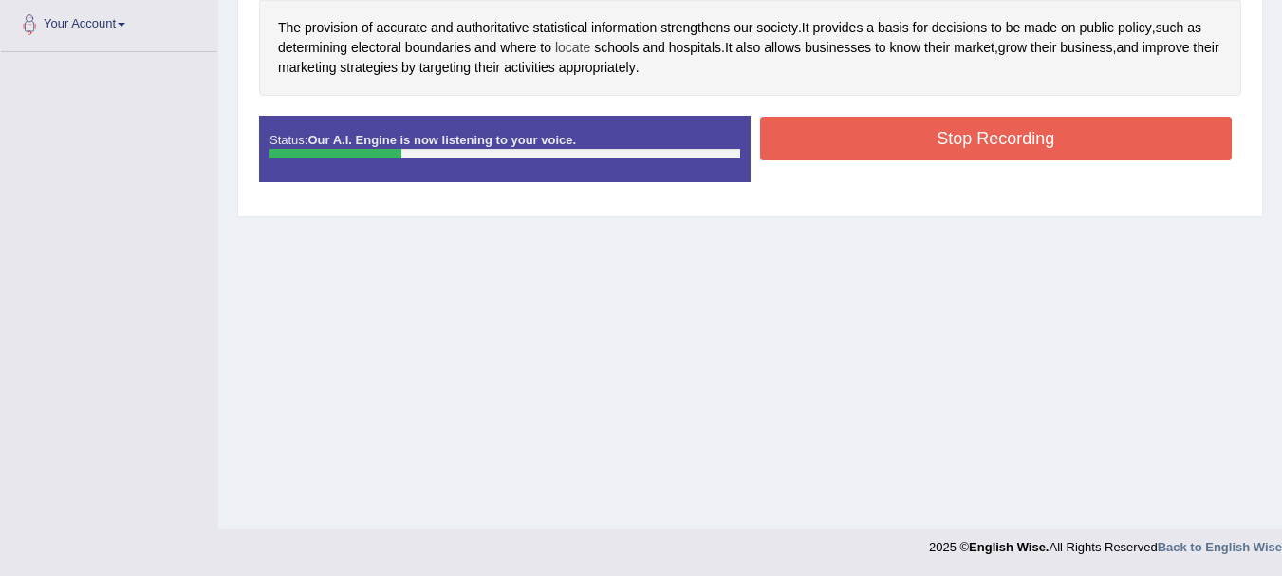
click at [582, 44] on span "locate" at bounding box center [572, 48] width 35 height 20
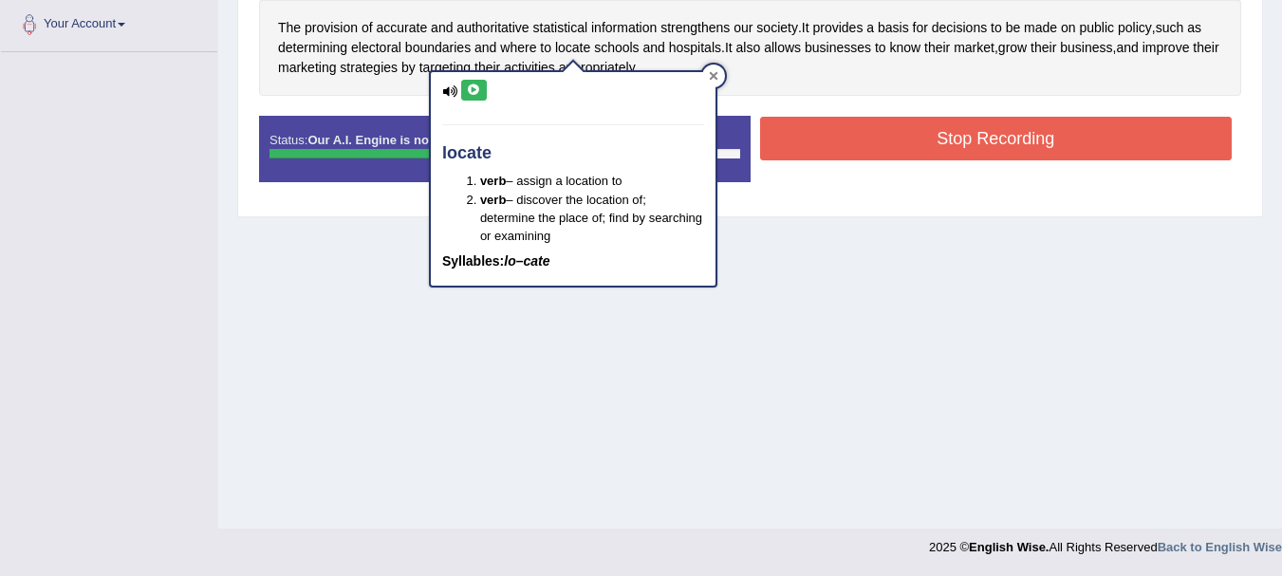
click at [709, 78] on icon at bounding box center [713, 75] width 9 height 9
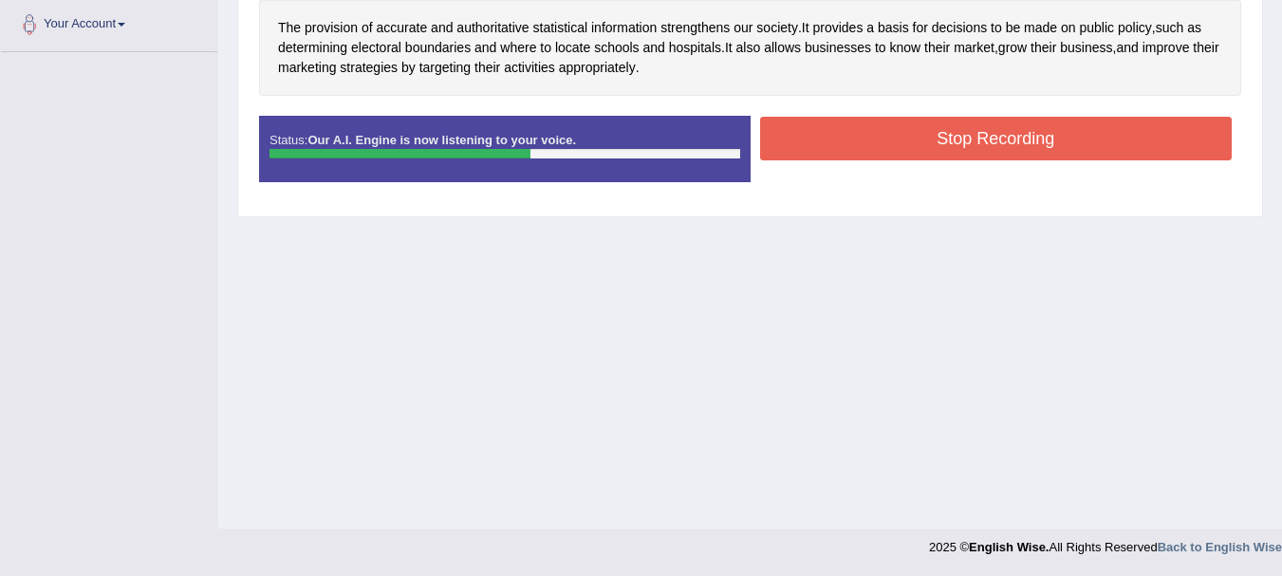
click at [920, 129] on button "Stop Recording" at bounding box center [996, 139] width 473 height 44
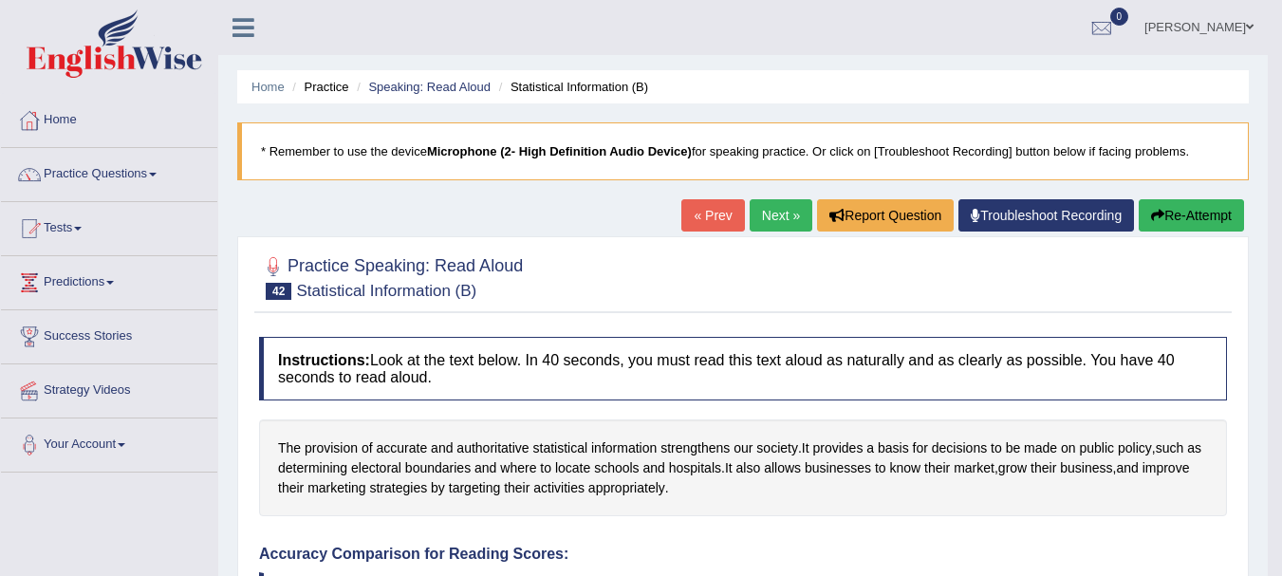
click at [765, 204] on link "Next »" at bounding box center [781, 215] width 63 height 32
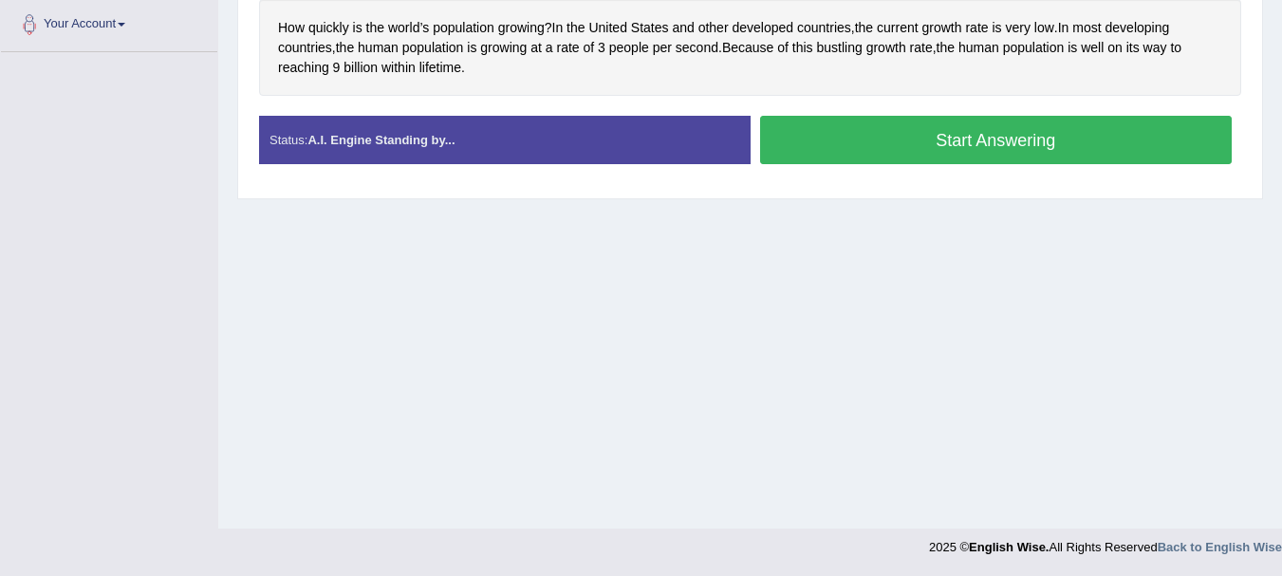
click at [827, 140] on button "Start Answering" at bounding box center [996, 140] width 473 height 48
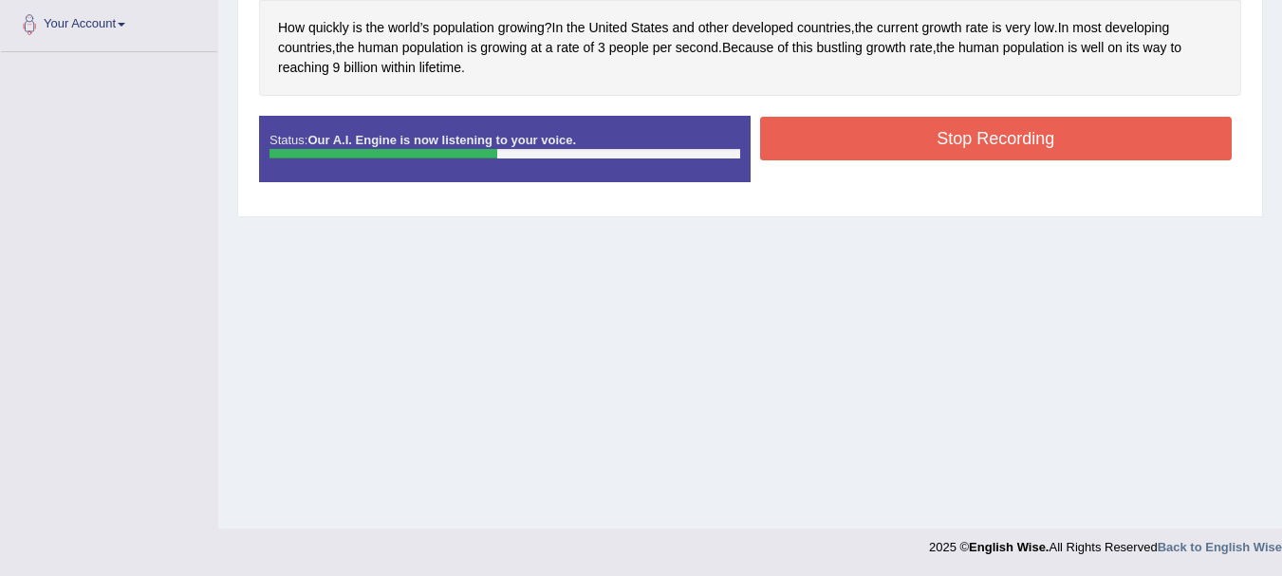
click at [850, 121] on button "Stop Recording" at bounding box center [996, 139] width 473 height 44
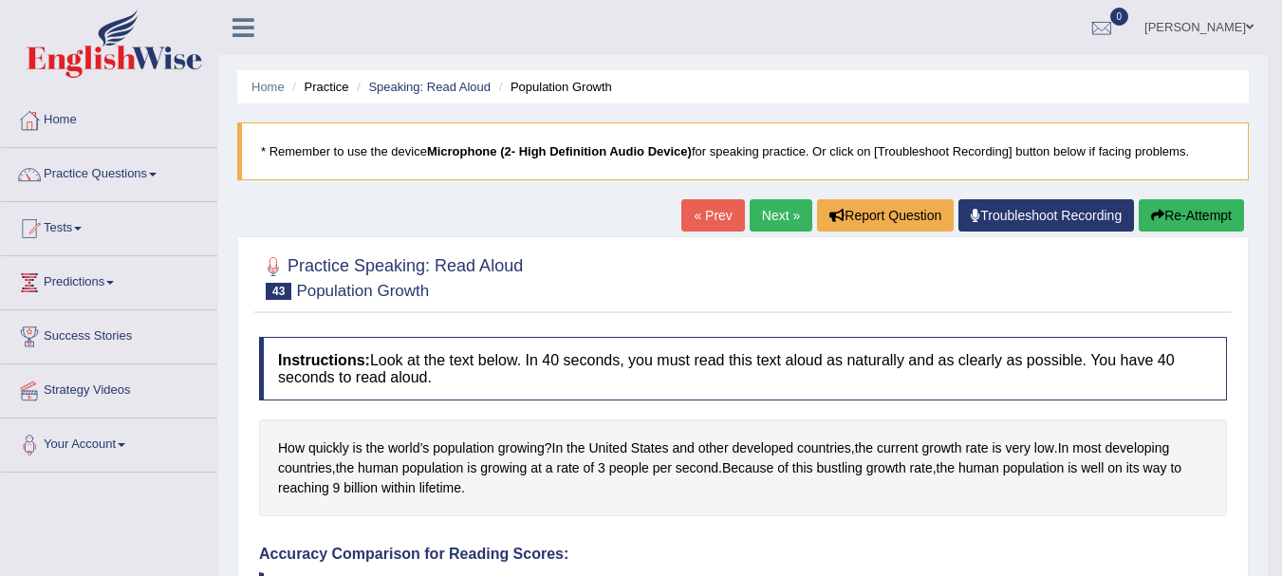
click at [789, 211] on link "Next »" at bounding box center [781, 215] width 63 height 32
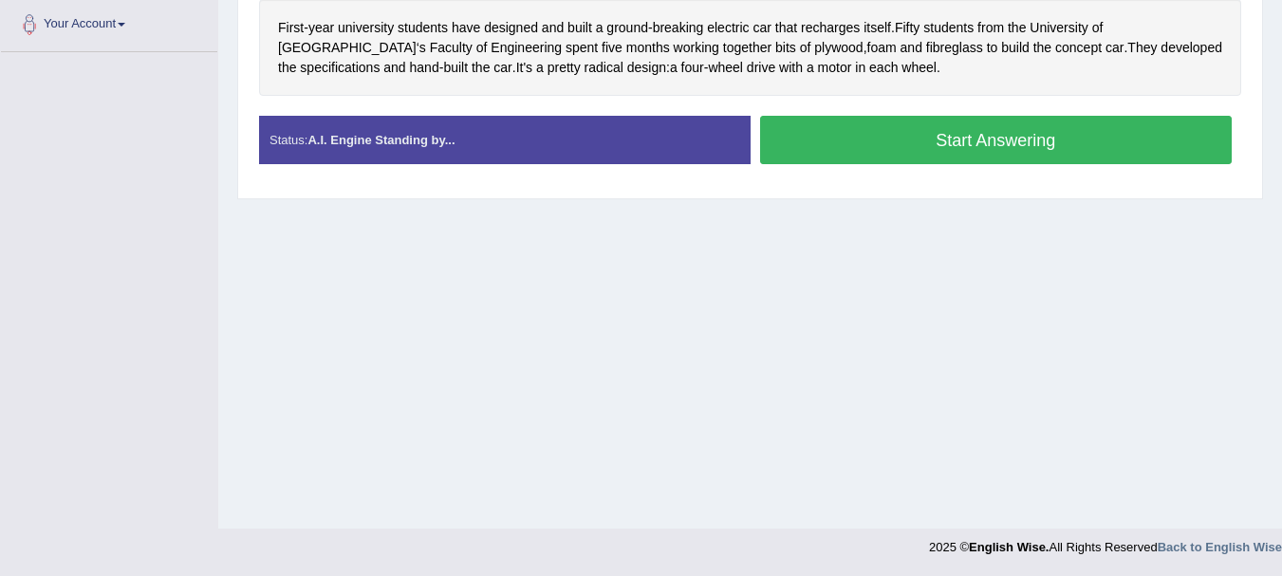
click at [1030, 143] on button "Start Answering" at bounding box center [996, 140] width 473 height 48
